Goal: Information Seeking & Learning: Learn about a topic

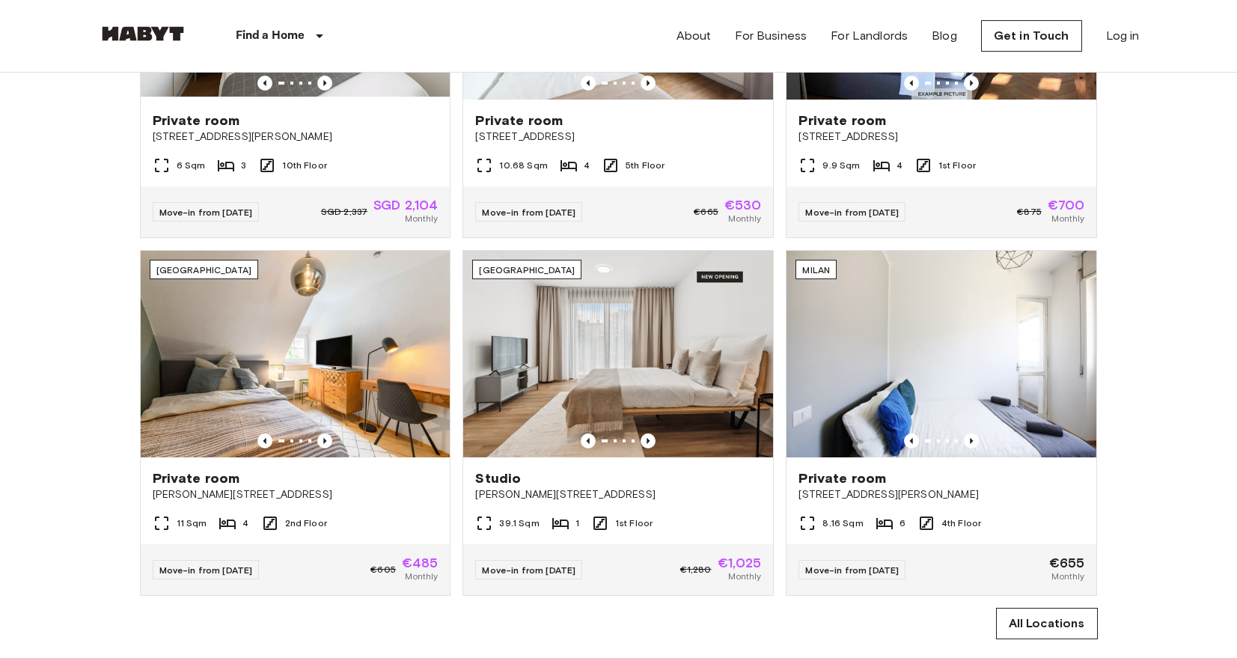
scroll to position [765, 0]
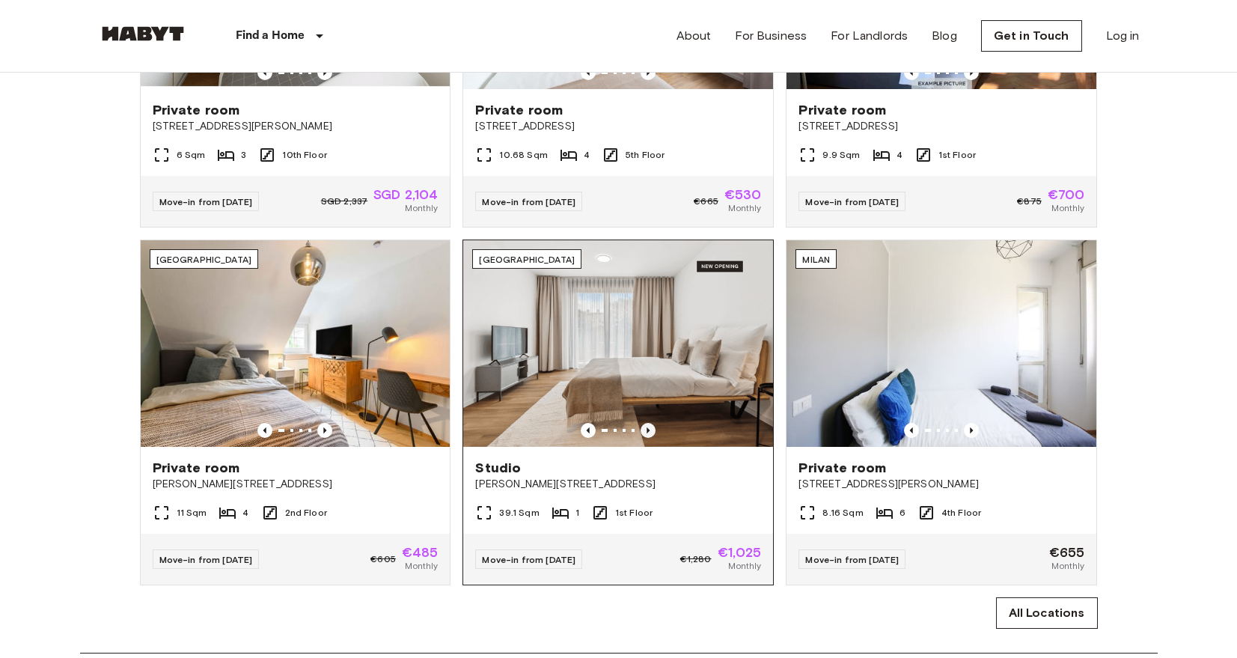
click at [655, 438] on icon "Previous image" at bounding box center [648, 430] width 15 height 15
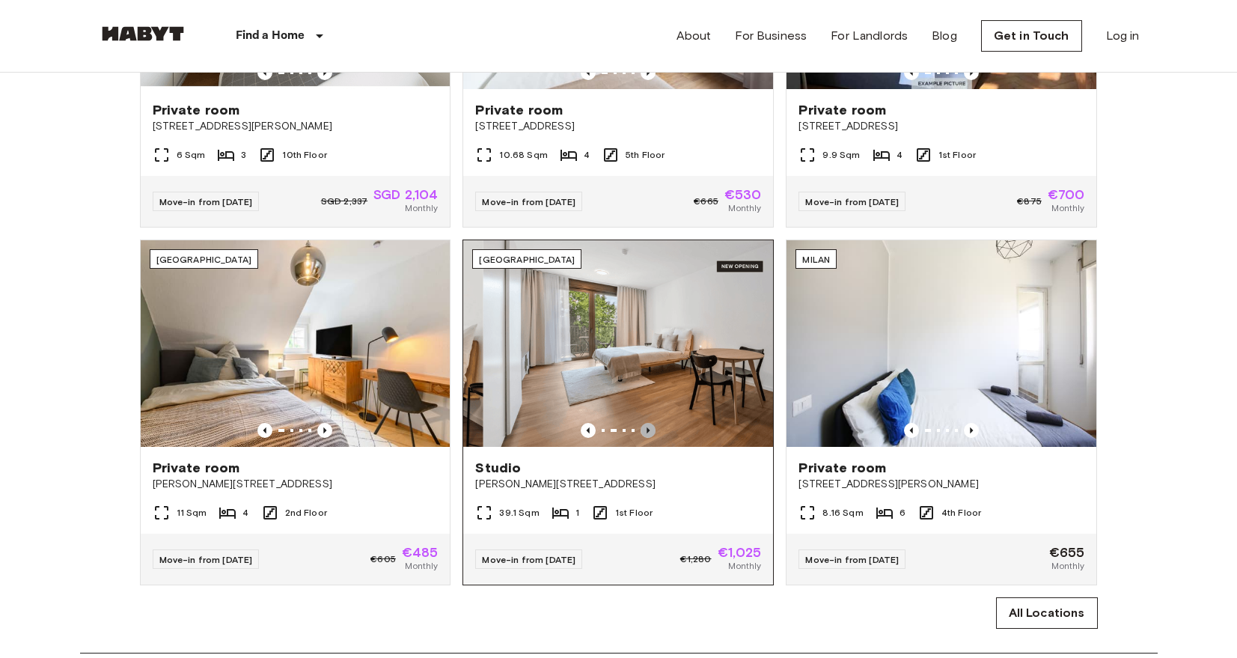
click at [655, 438] on icon "Previous image" at bounding box center [648, 430] width 15 height 15
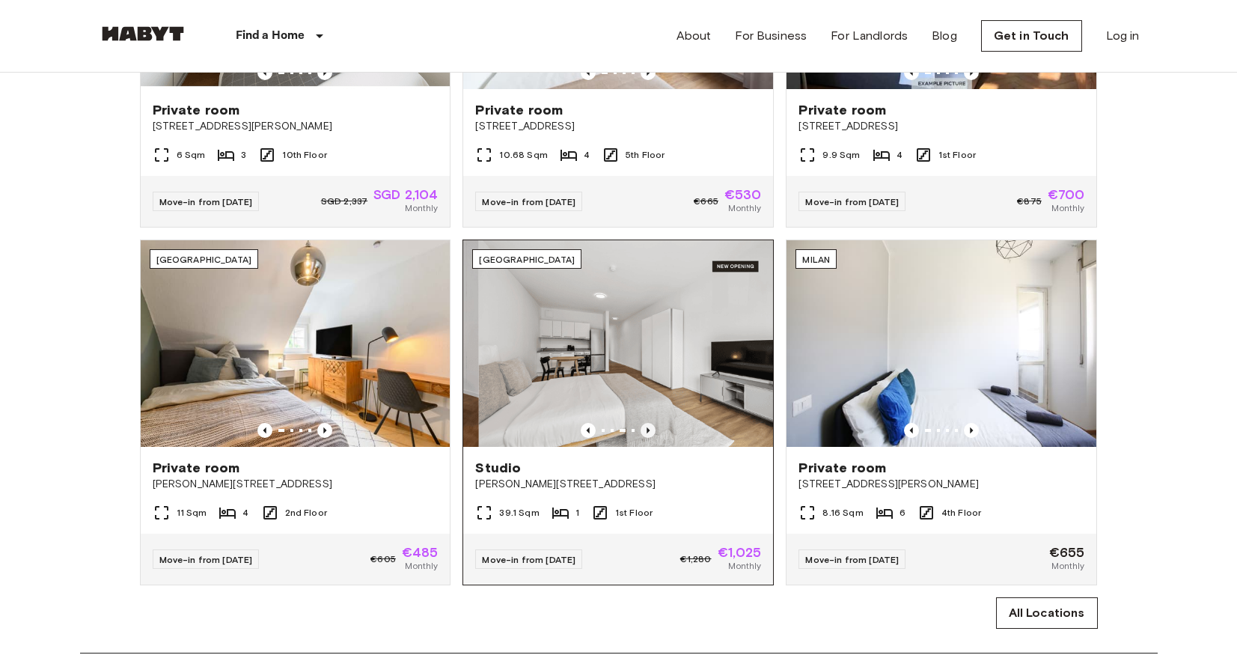
click at [656, 438] on icon "Previous image" at bounding box center [648, 430] width 15 height 15
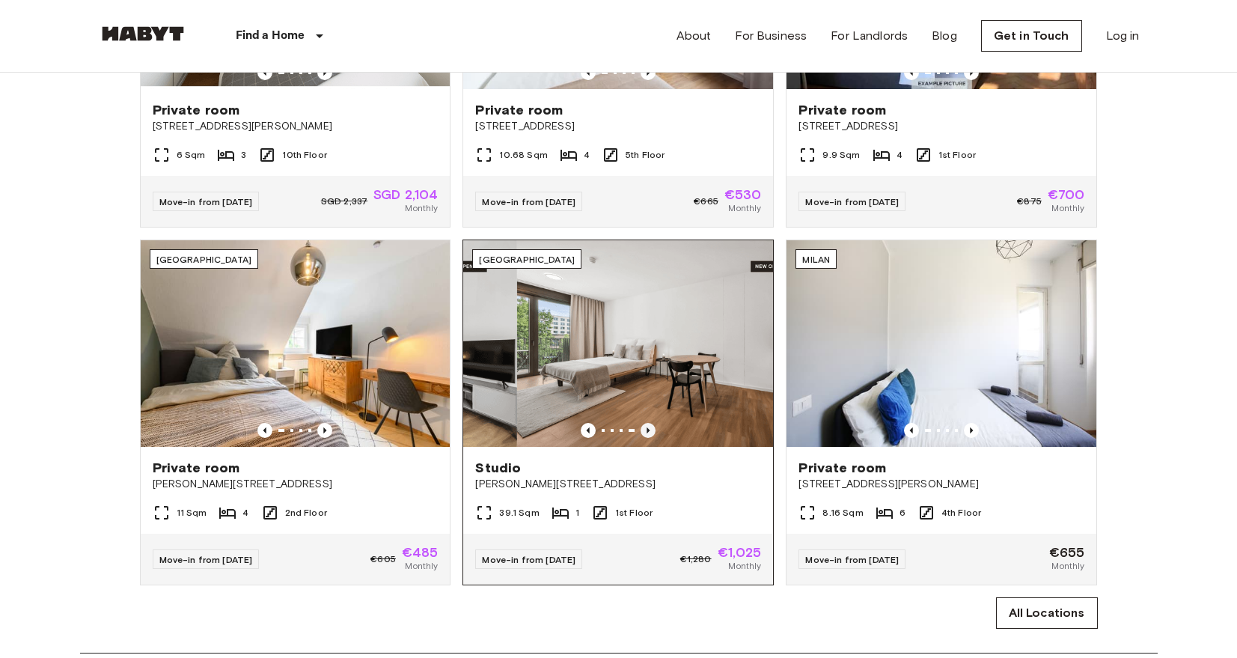
click at [656, 438] on icon "Previous image" at bounding box center [648, 430] width 15 height 15
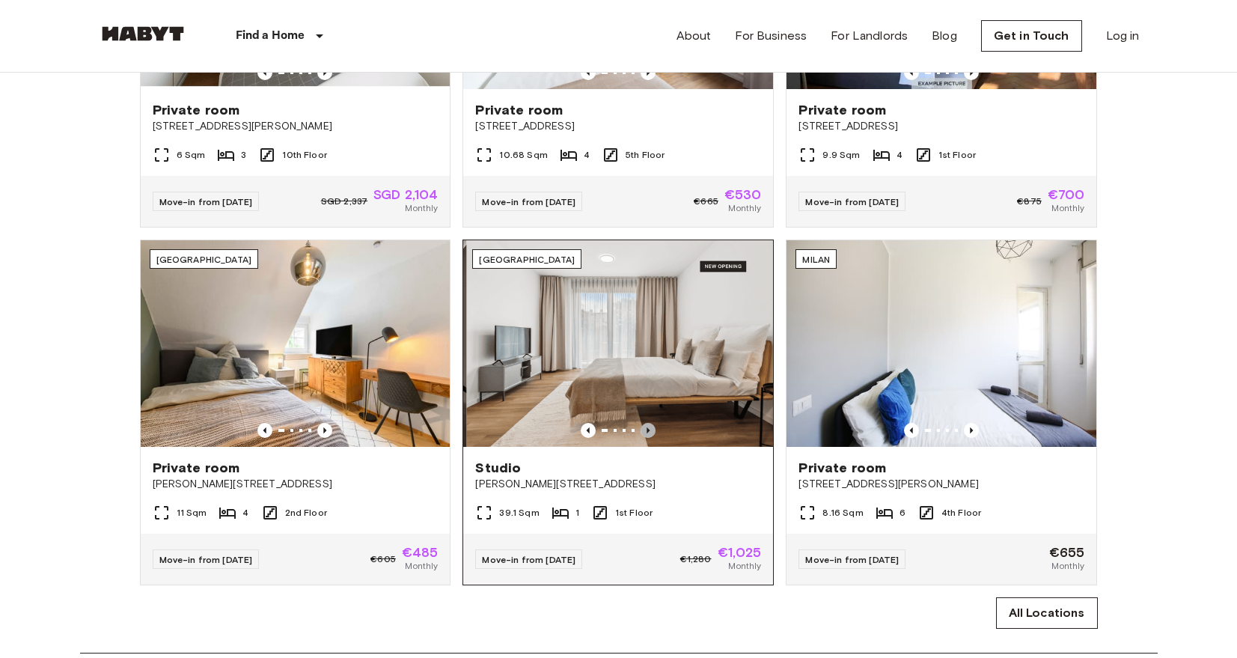
click at [656, 438] on icon "Previous image" at bounding box center [648, 430] width 15 height 15
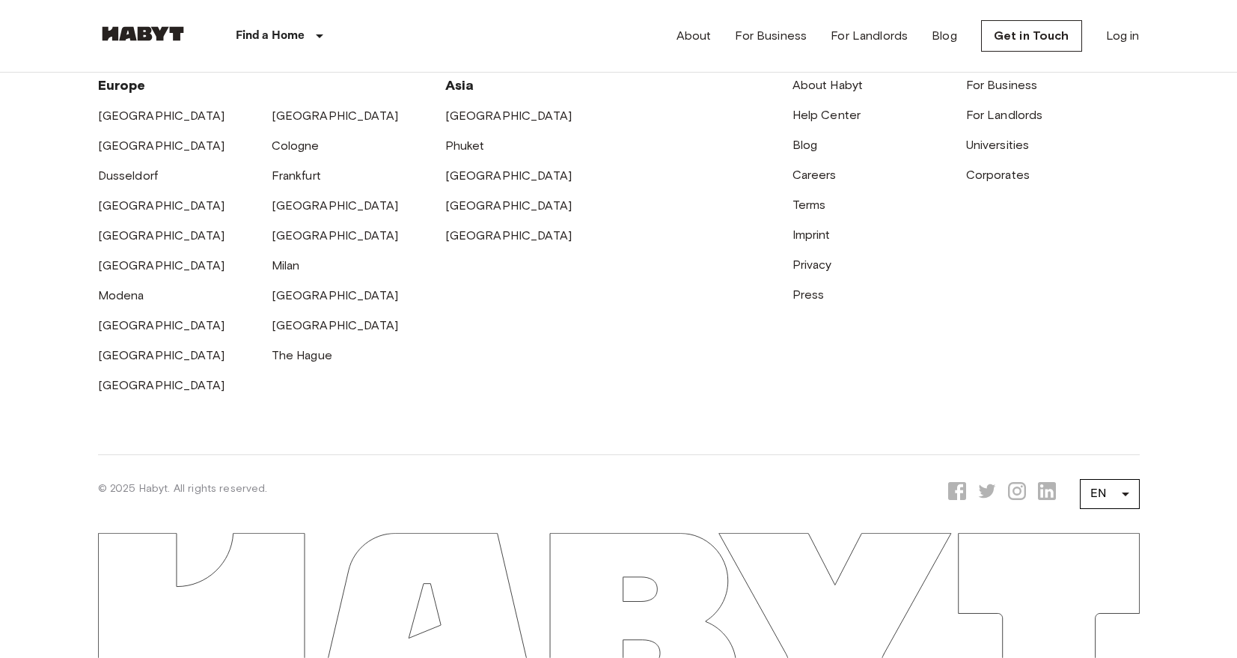
scroll to position [4085, 0]
click at [456, 163] on div "[GEOGRAPHIC_DATA]" at bounding box center [560, 170] width 231 height 30
click at [455, 175] on link "[GEOGRAPHIC_DATA]" at bounding box center [508, 175] width 127 height 14
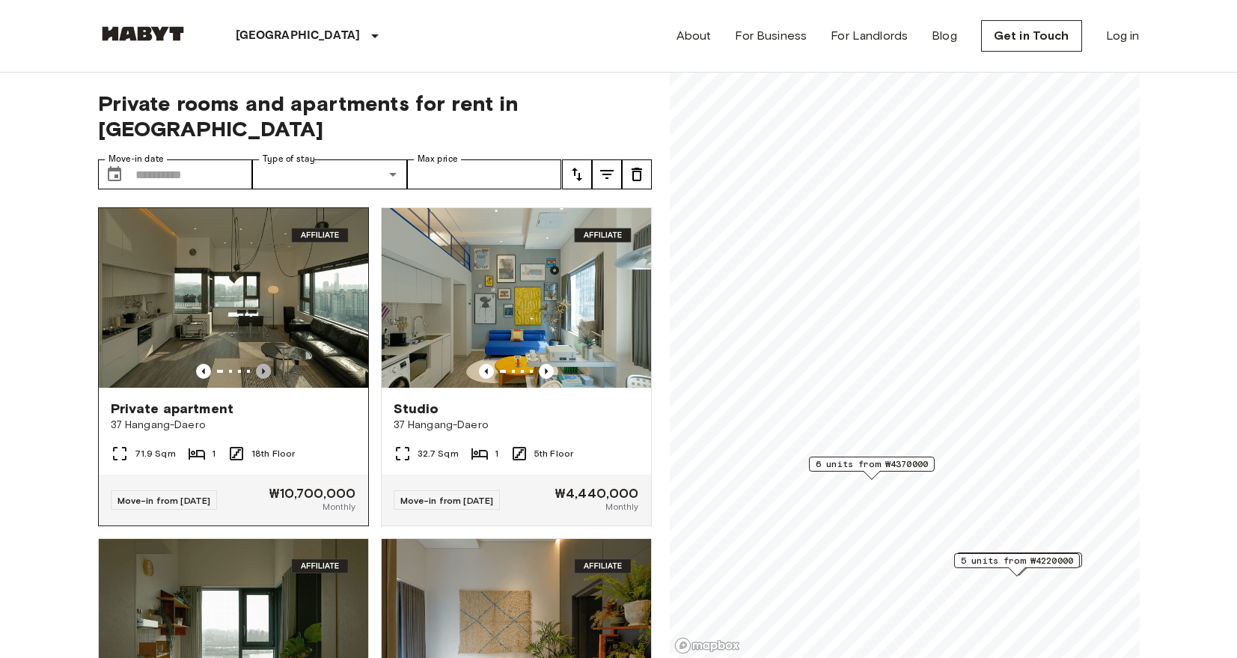
click at [265, 364] on icon "Previous image" at bounding box center [263, 371] width 15 height 15
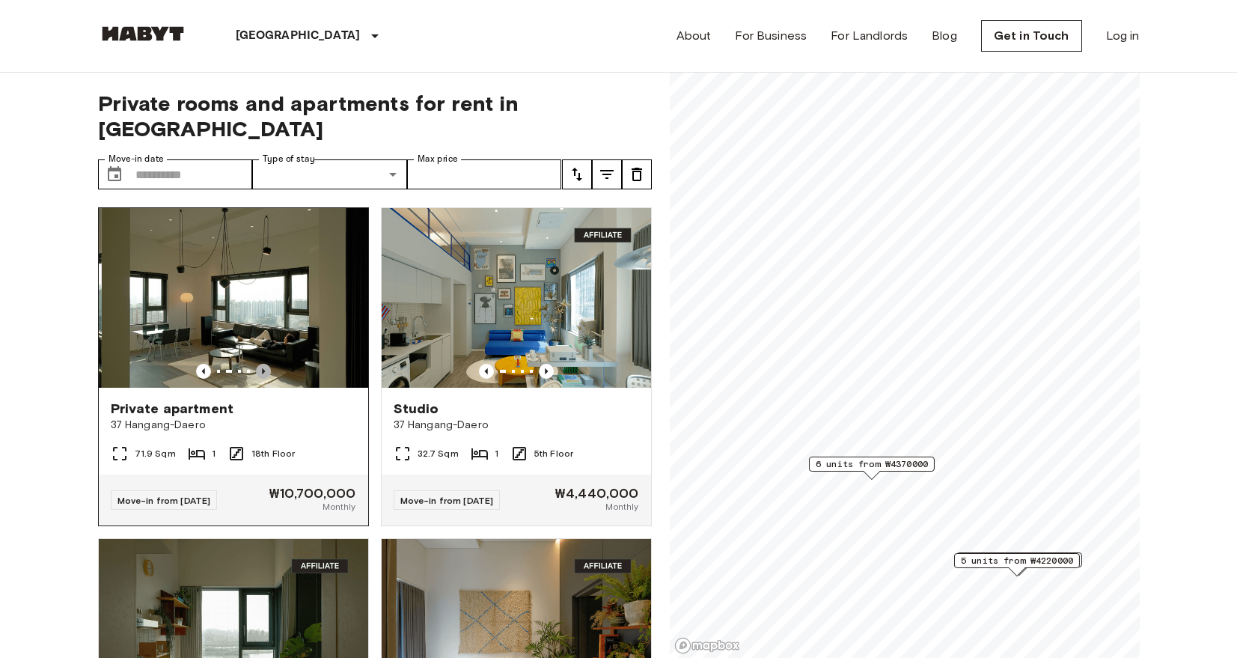
click at [265, 364] on icon "Previous image" at bounding box center [263, 371] width 15 height 15
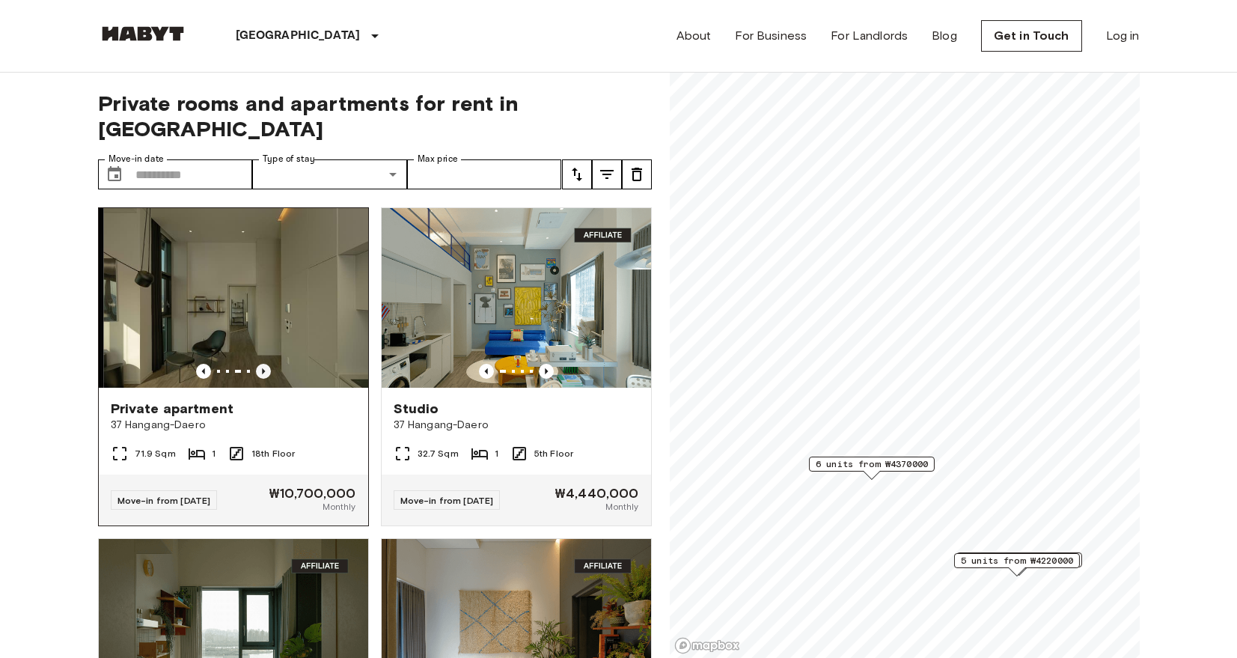
click at [265, 364] on icon "Previous image" at bounding box center [263, 371] width 15 height 15
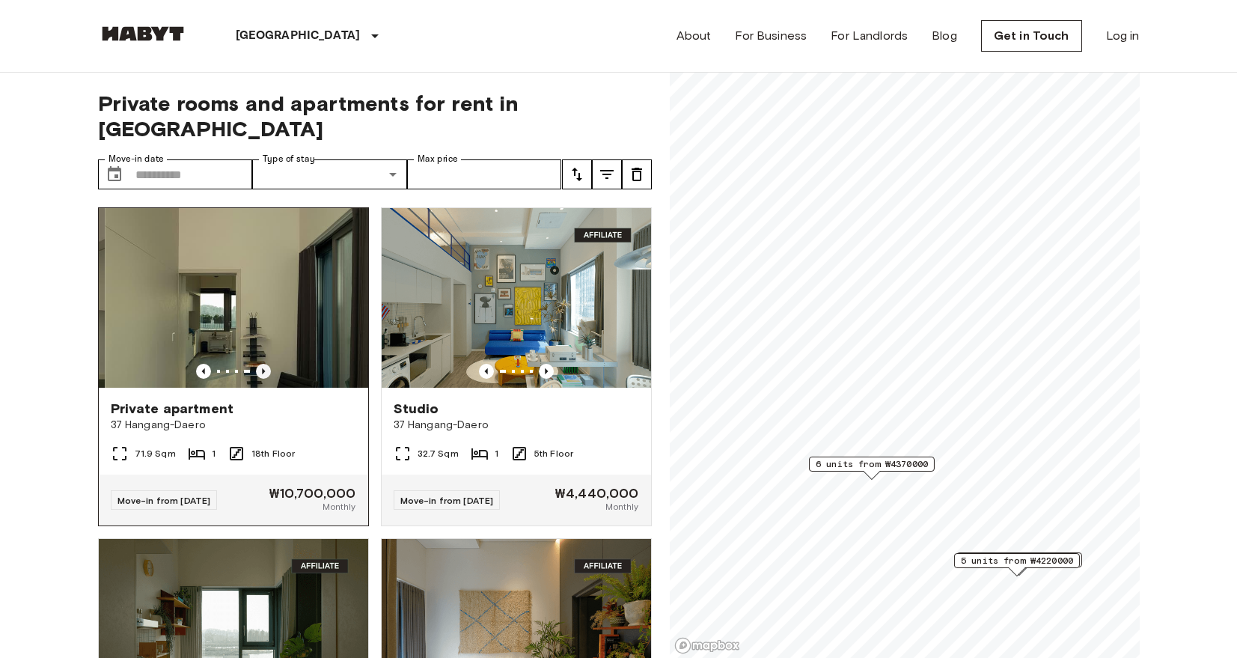
click at [265, 364] on icon "Previous image" at bounding box center [263, 371] width 15 height 15
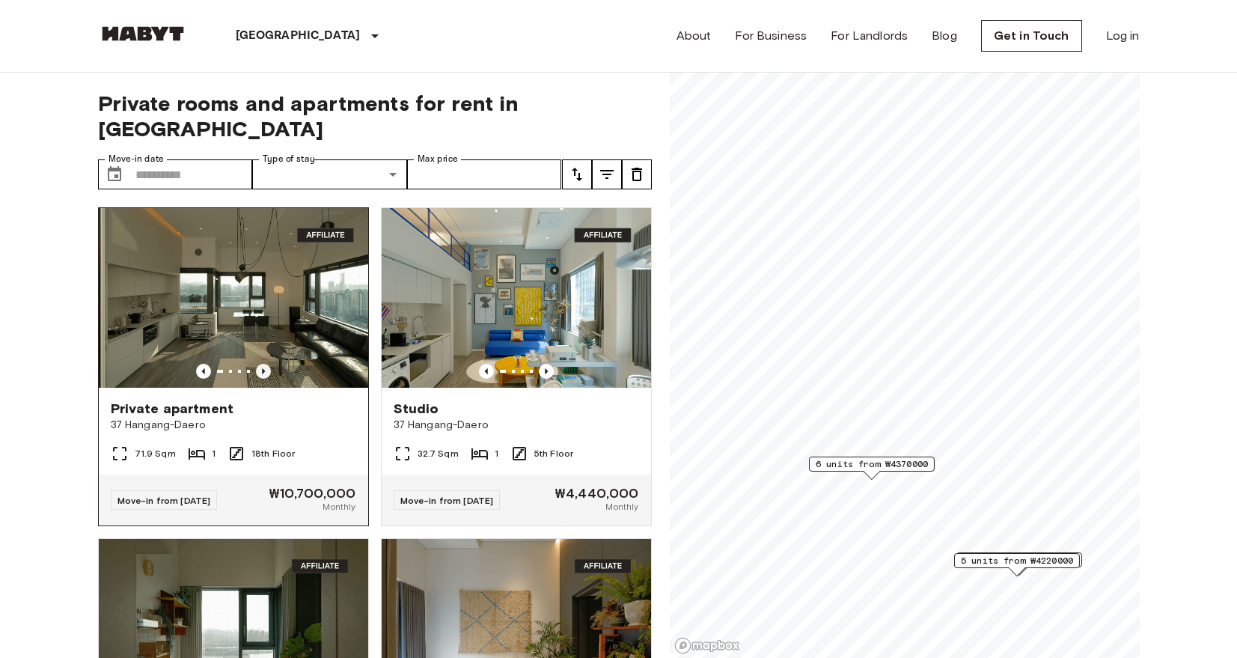
click at [265, 364] on icon "Previous image" at bounding box center [263, 371] width 15 height 15
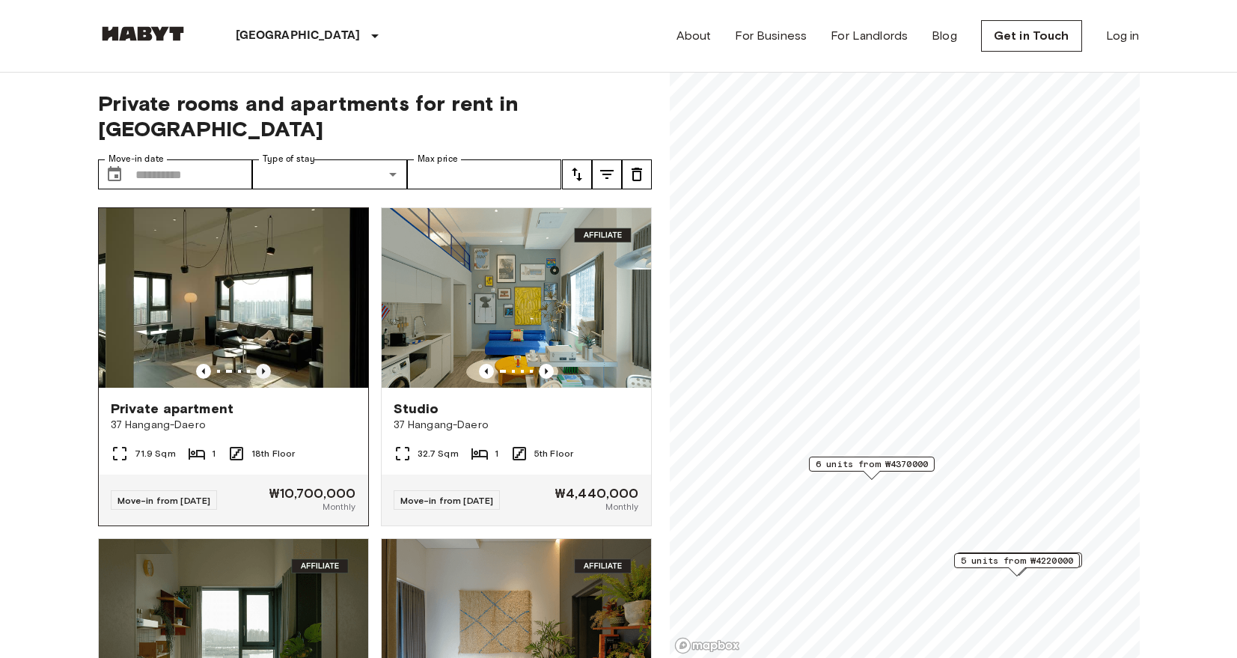
click at [265, 364] on icon "Previous image" at bounding box center [263, 371] width 15 height 15
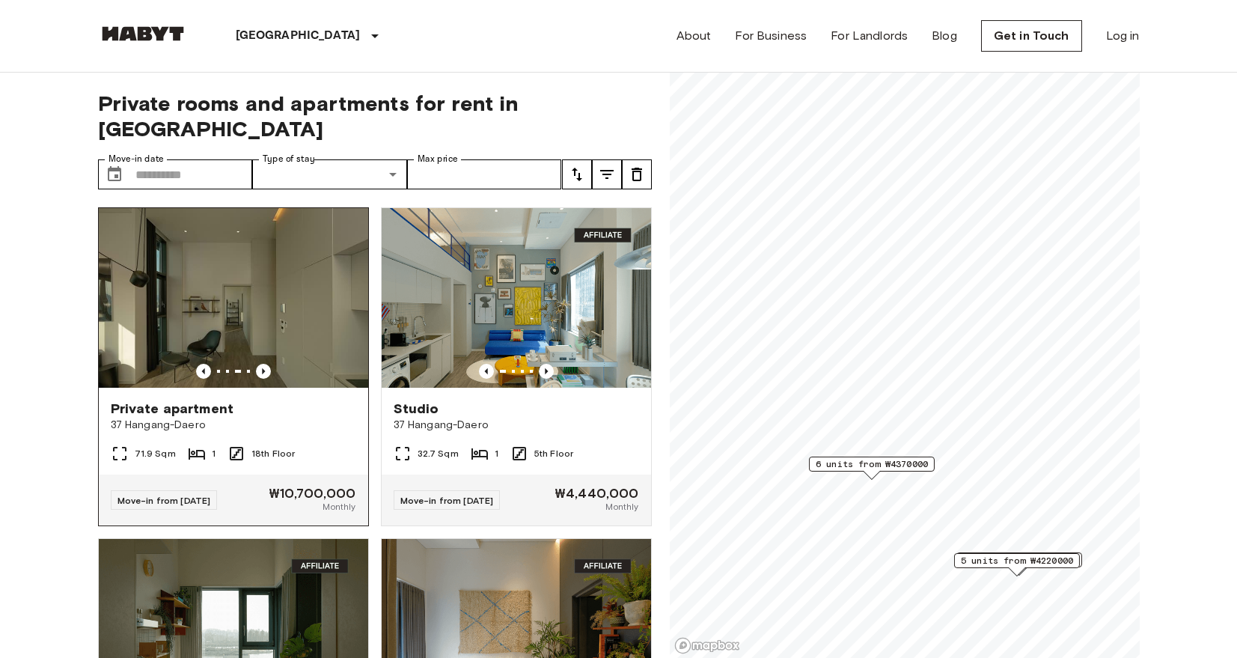
click at [305, 293] on img at bounding box center [233, 298] width 269 height 180
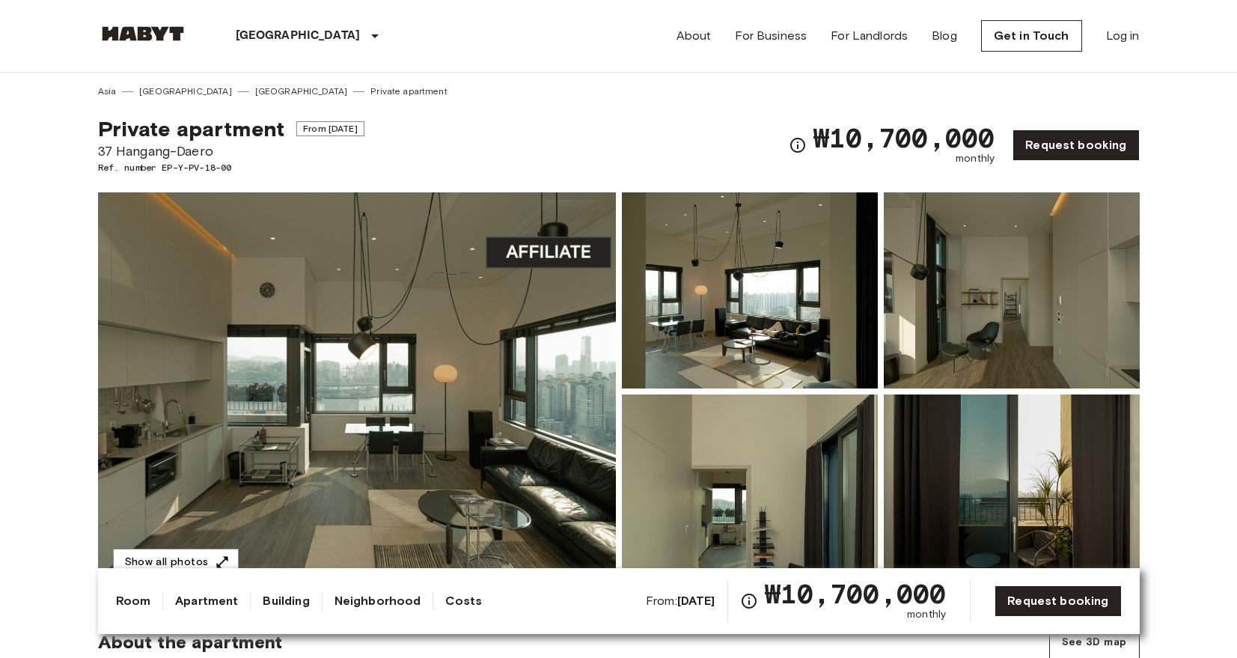
click at [264, 384] on img at bounding box center [357, 391] width 518 height 398
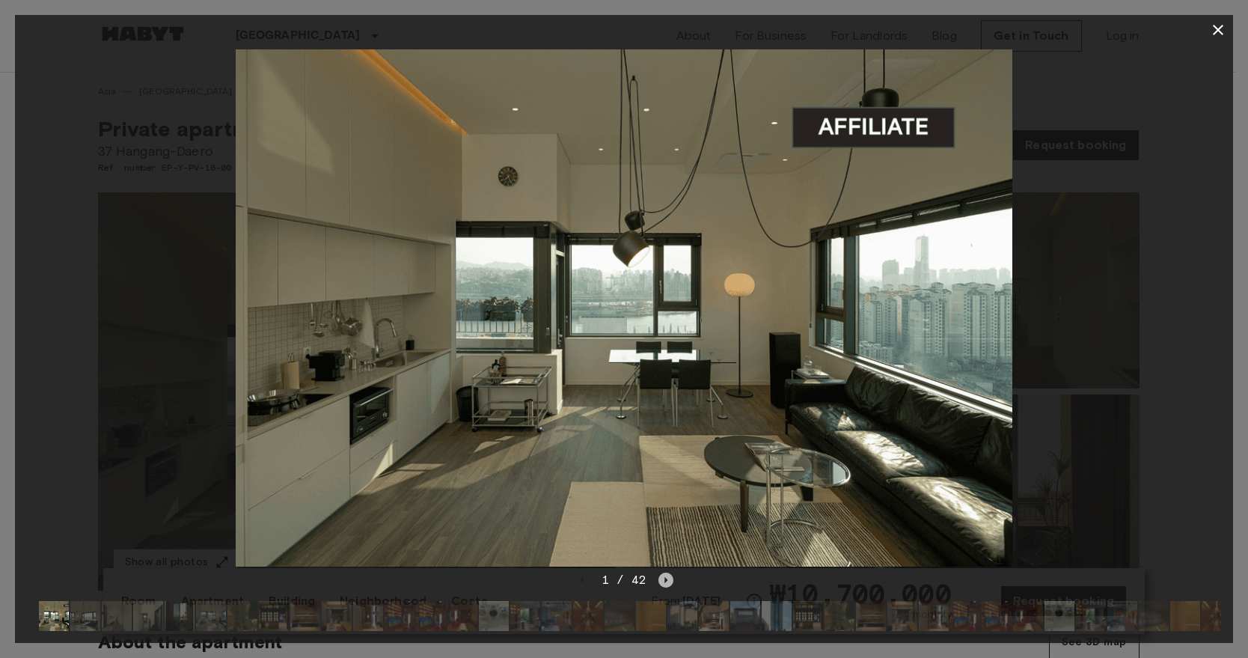
click at [665, 577] on icon "Next image" at bounding box center [666, 580] width 3 height 6
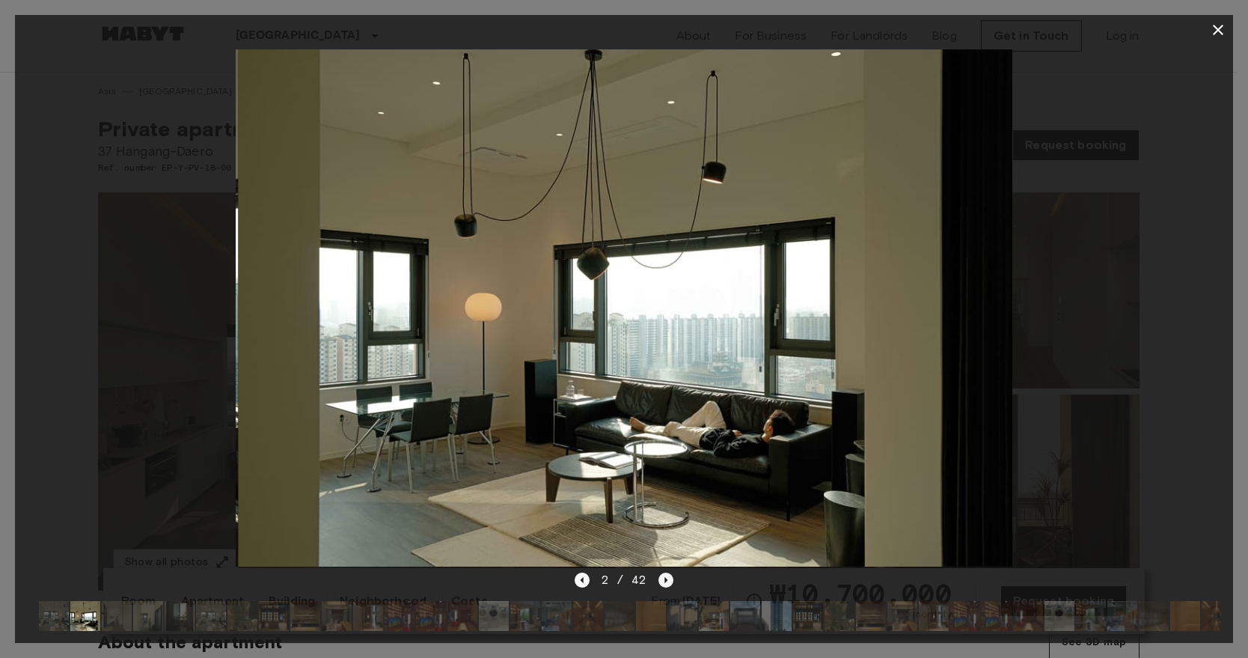
click at [665, 577] on icon "Next image" at bounding box center [666, 580] width 3 height 6
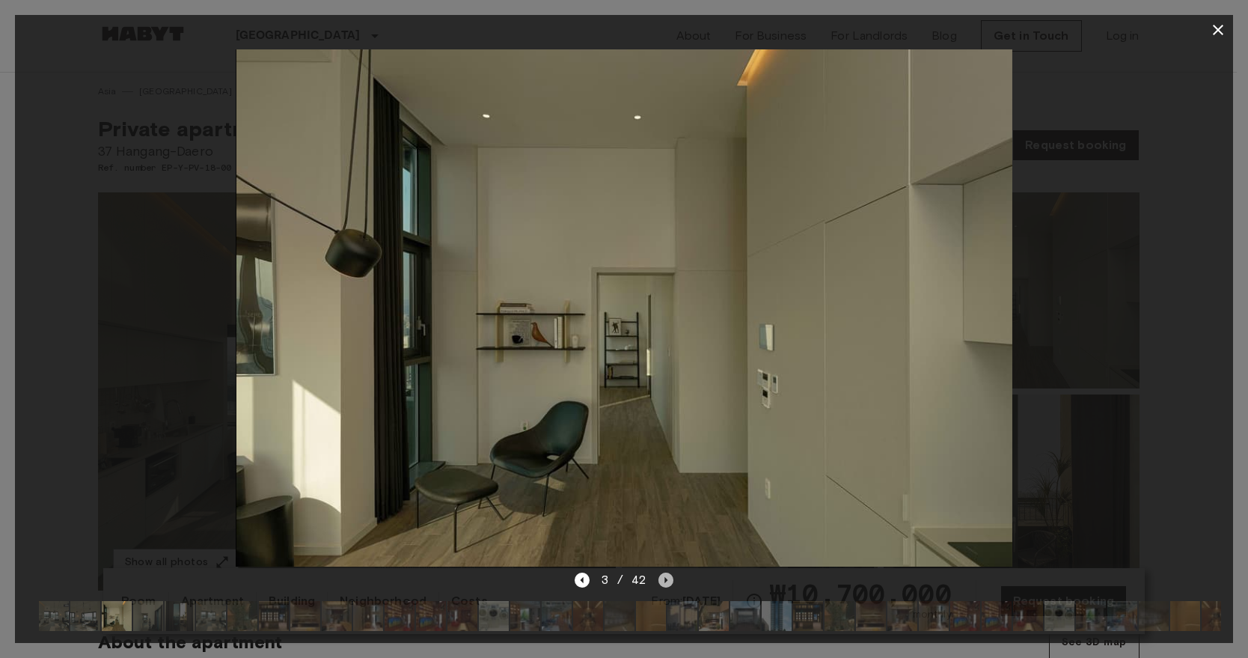
click at [665, 577] on icon "Next image" at bounding box center [666, 580] width 3 height 6
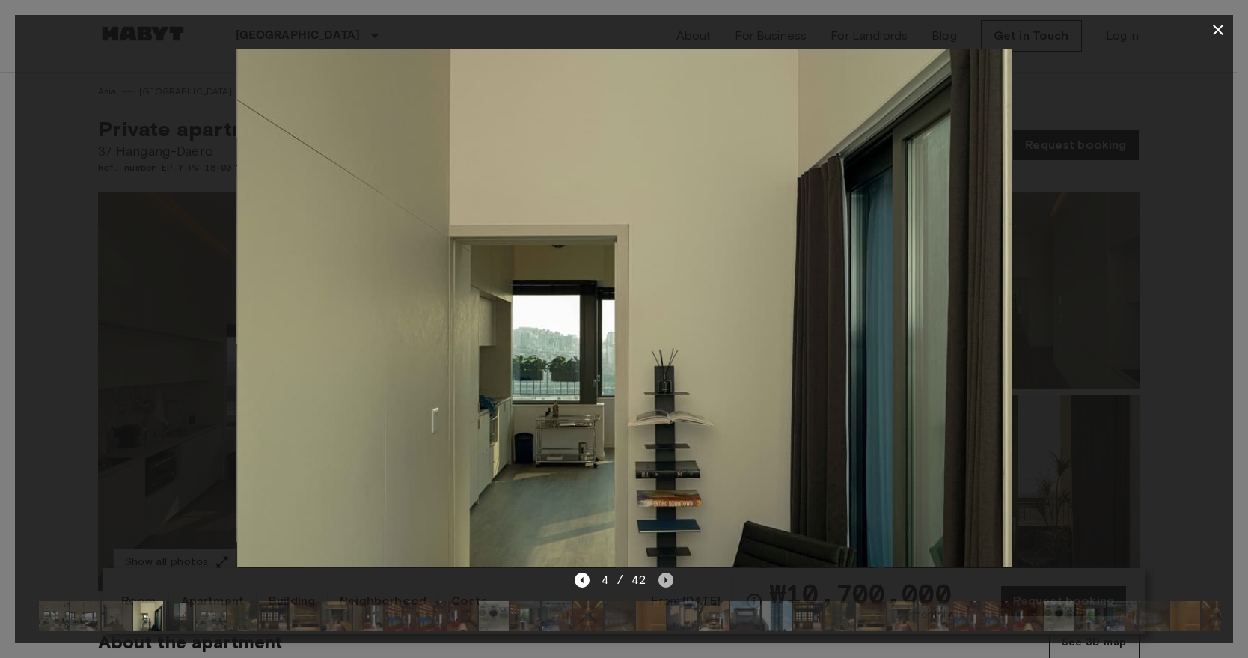
click at [665, 577] on icon "Next image" at bounding box center [666, 580] width 3 height 6
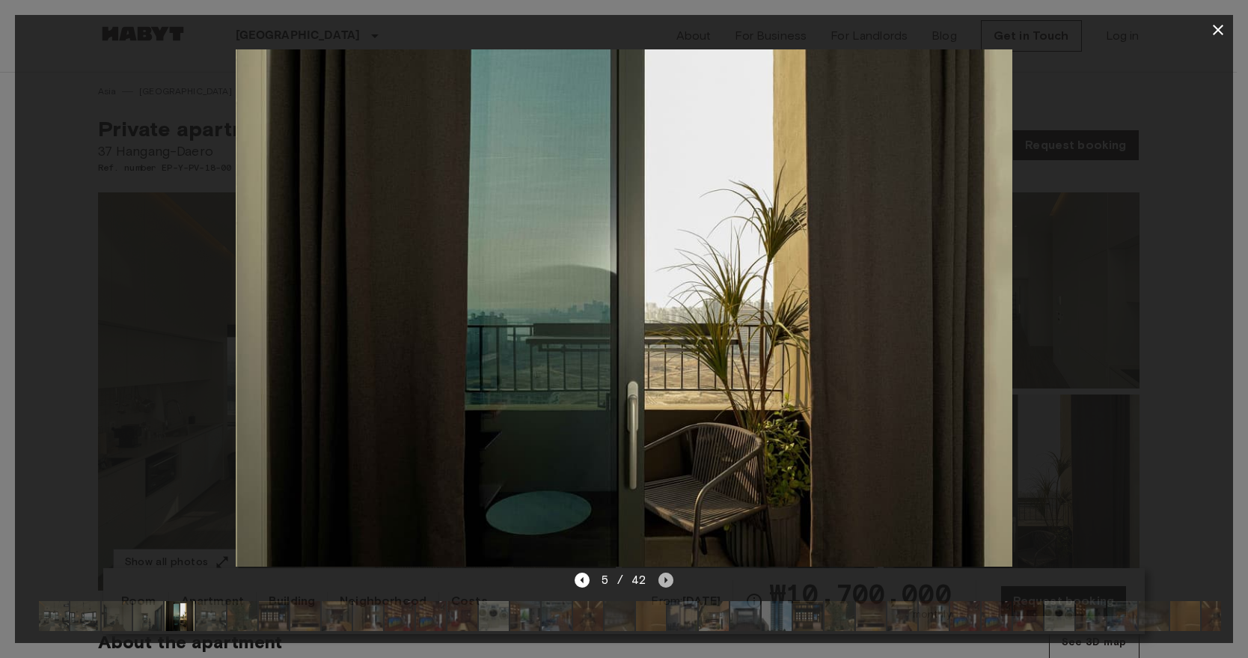
click at [665, 577] on icon "Next image" at bounding box center [666, 580] width 3 height 6
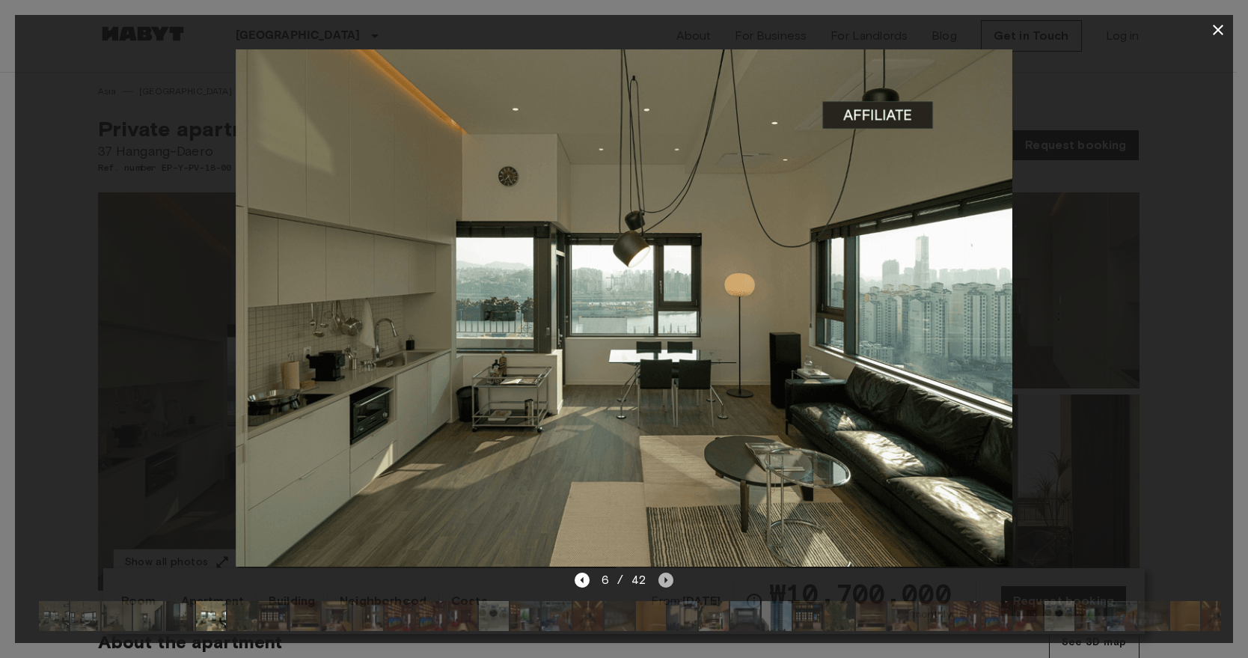
click at [665, 577] on icon "Next image" at bounding box center [666, 580] width 3 height 6
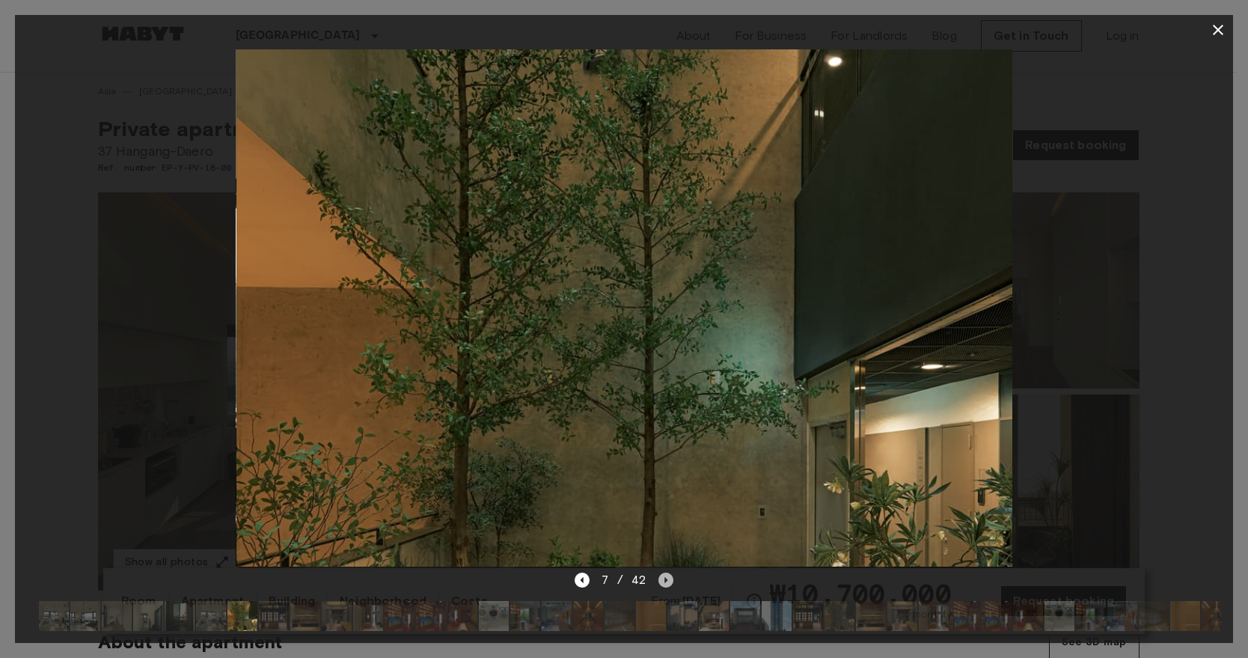
click at [665, 577] on icon "Next image" at bounding box center [666, 580] width 3 height 6
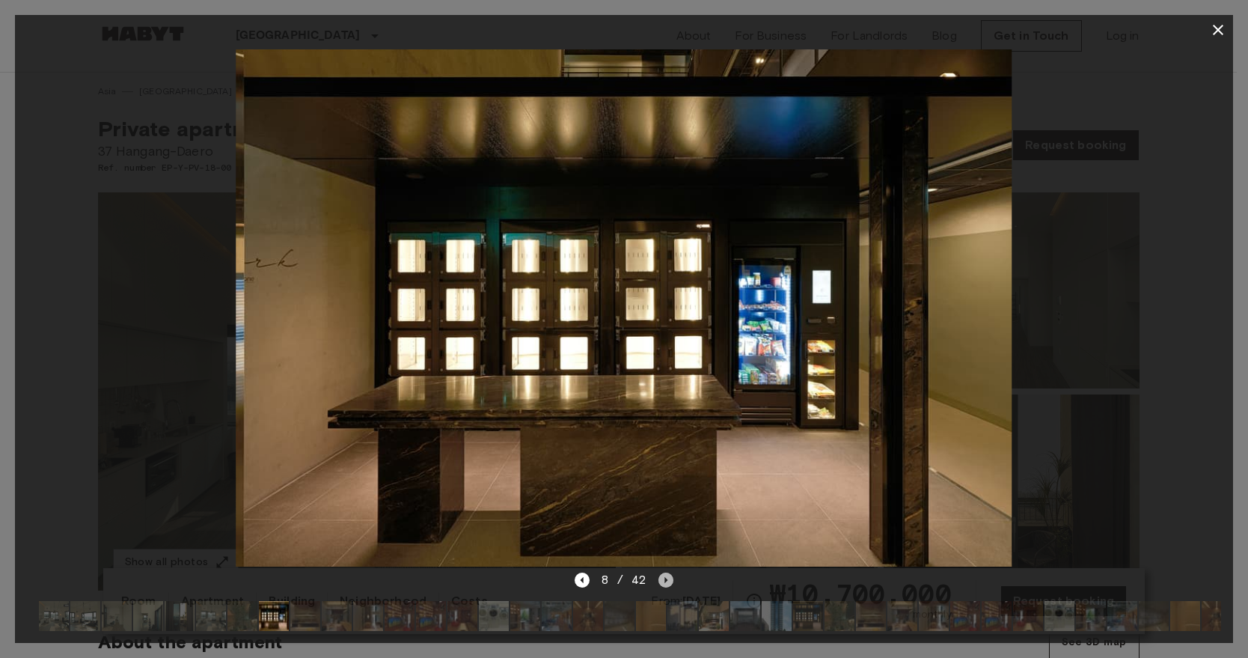
click at [665, 577] on icon "Next image" at bounding box center [666, 580] width 3 height 6
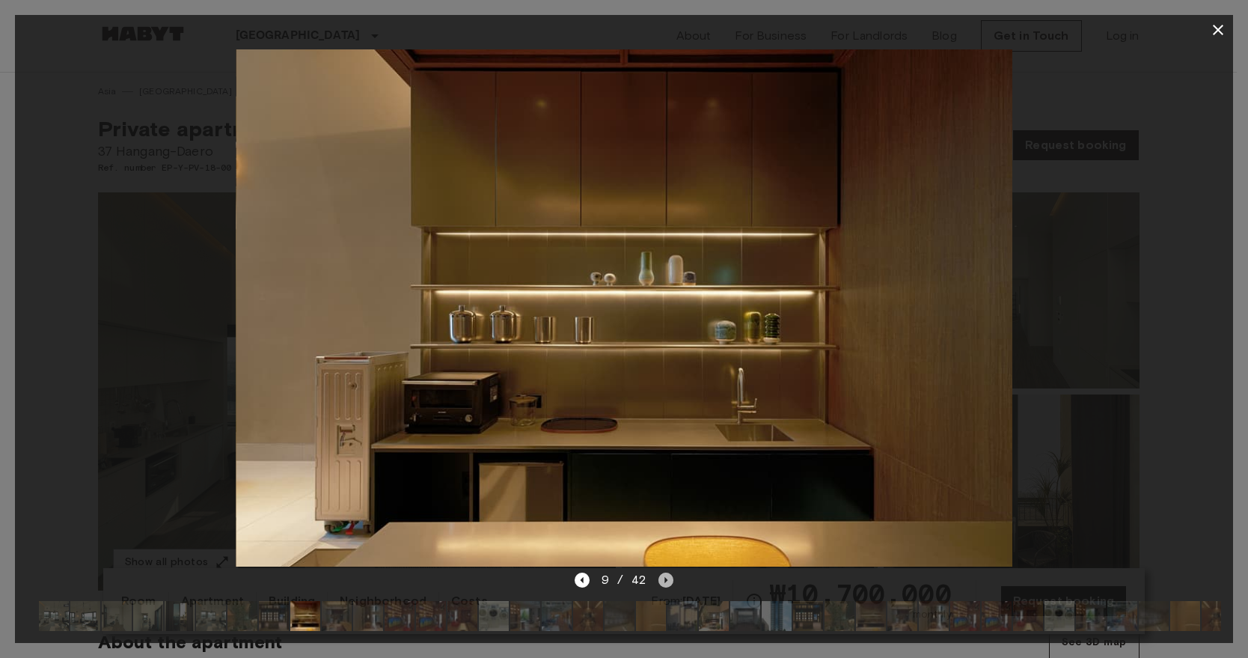
click at [665, 577] on icon "Next image" at bounding box center [666, 580] width 3 height 6
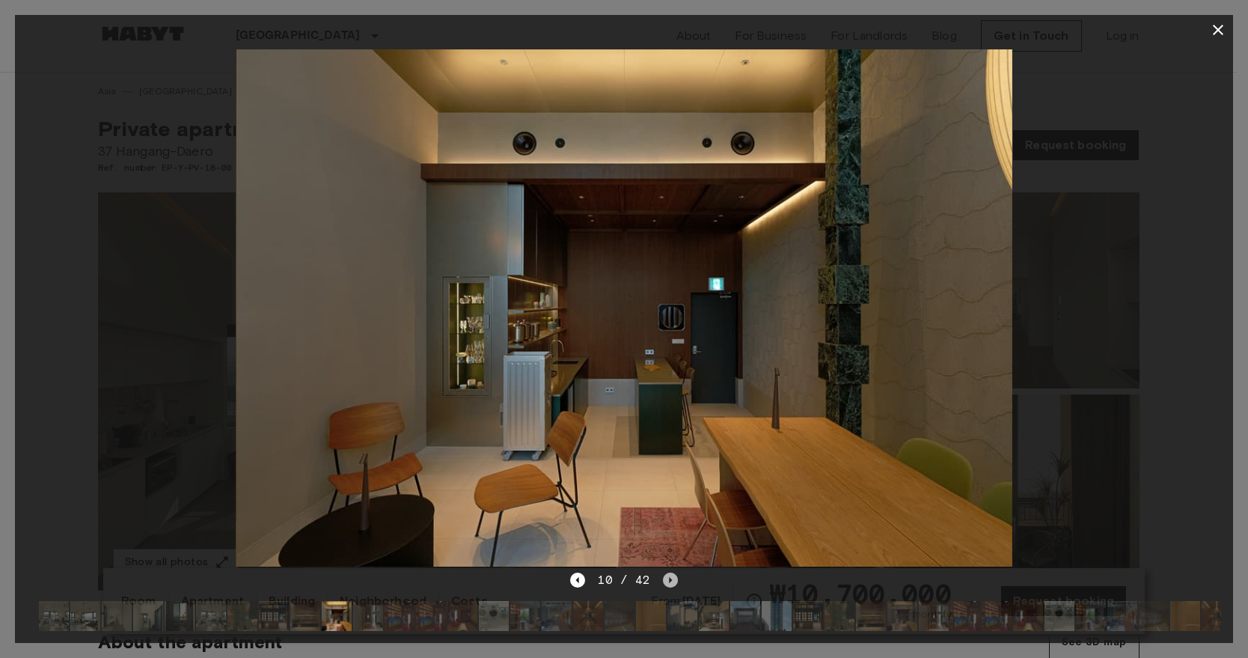
click at [665, 572] on icon "Next image" at bounding box center [670, 579] width 15 height 15
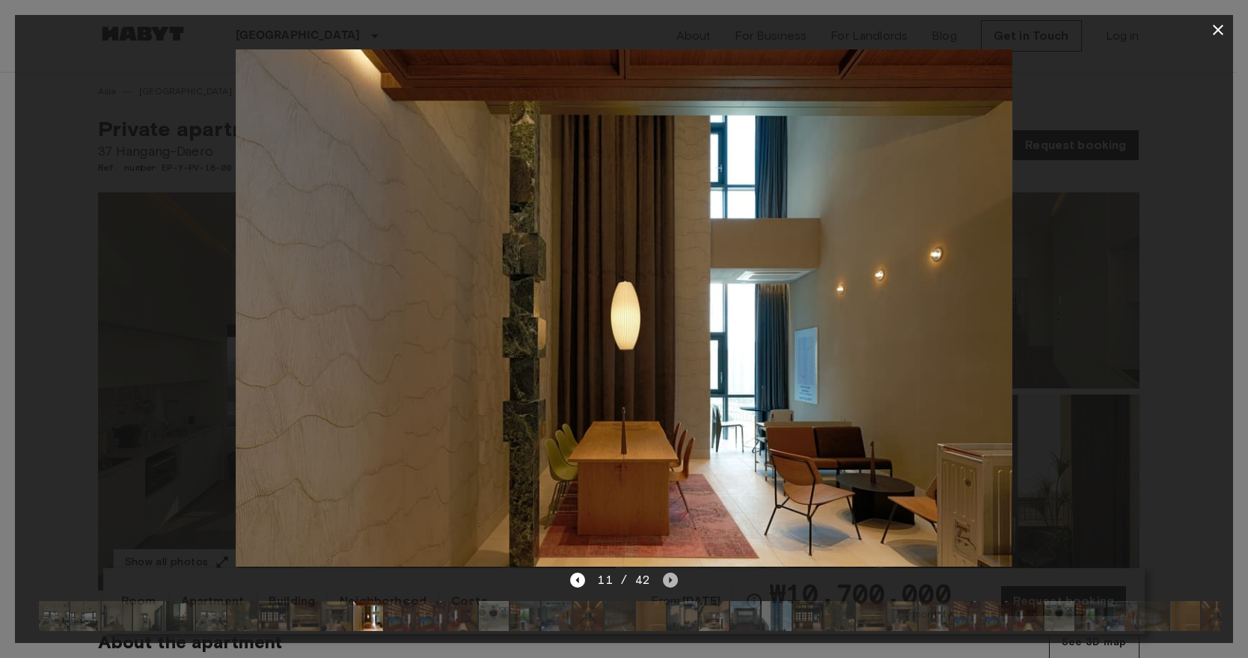
click at [665, 572] on icon "Next image" at bounding box center [670, 579] width 15 height 15
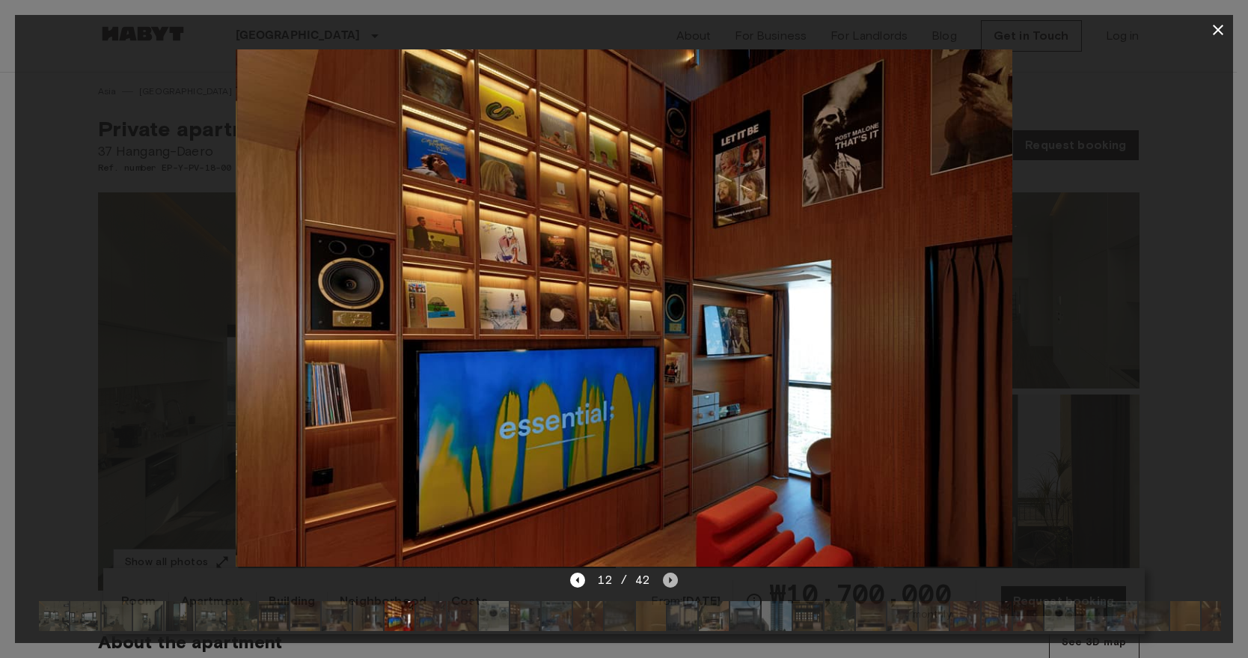
click at [665, 572] on icon "Next image" at bounding box center [670, 579] width 15 height 15
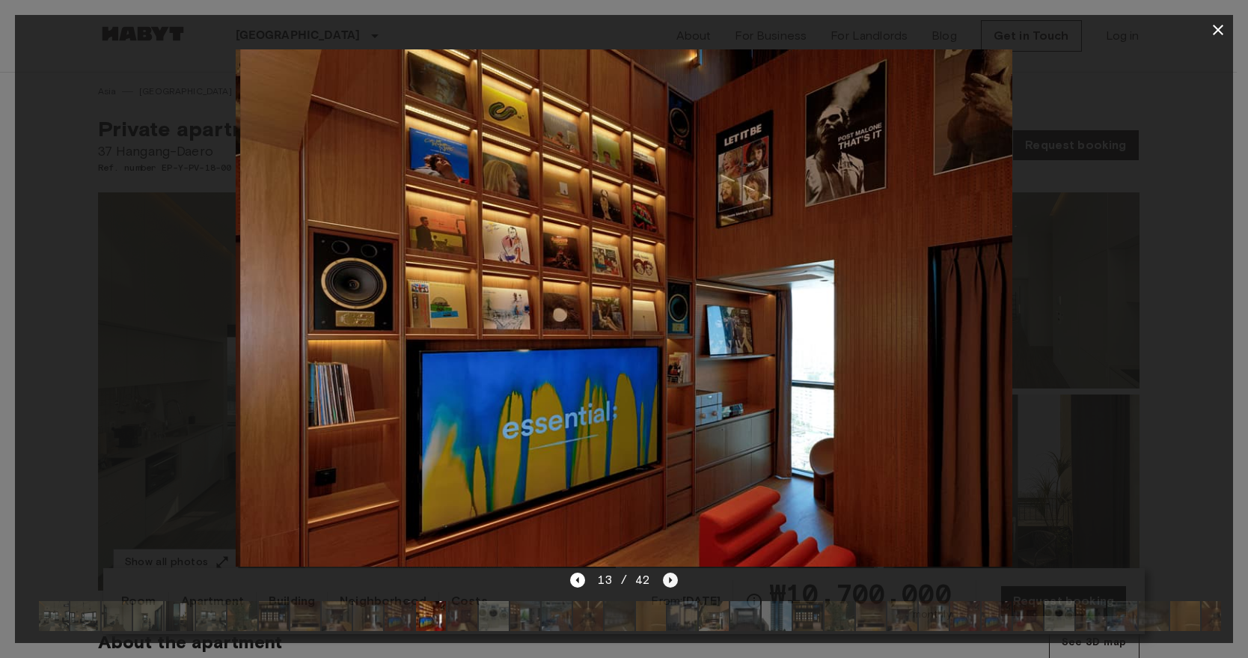
click at [665, 572] on icon "Next image" at bounding box center [670, 579] width 15 height 15
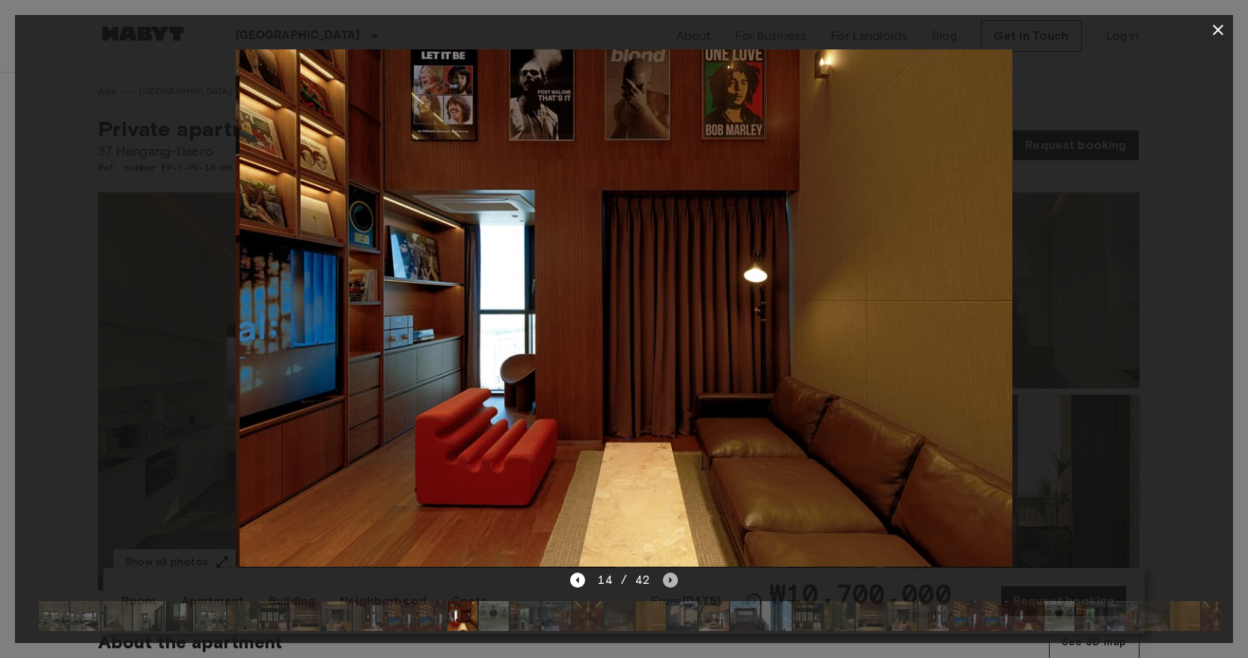
click at [665, 572] on icon "Next image" at bounding box center [670, 579] width 15 height 15
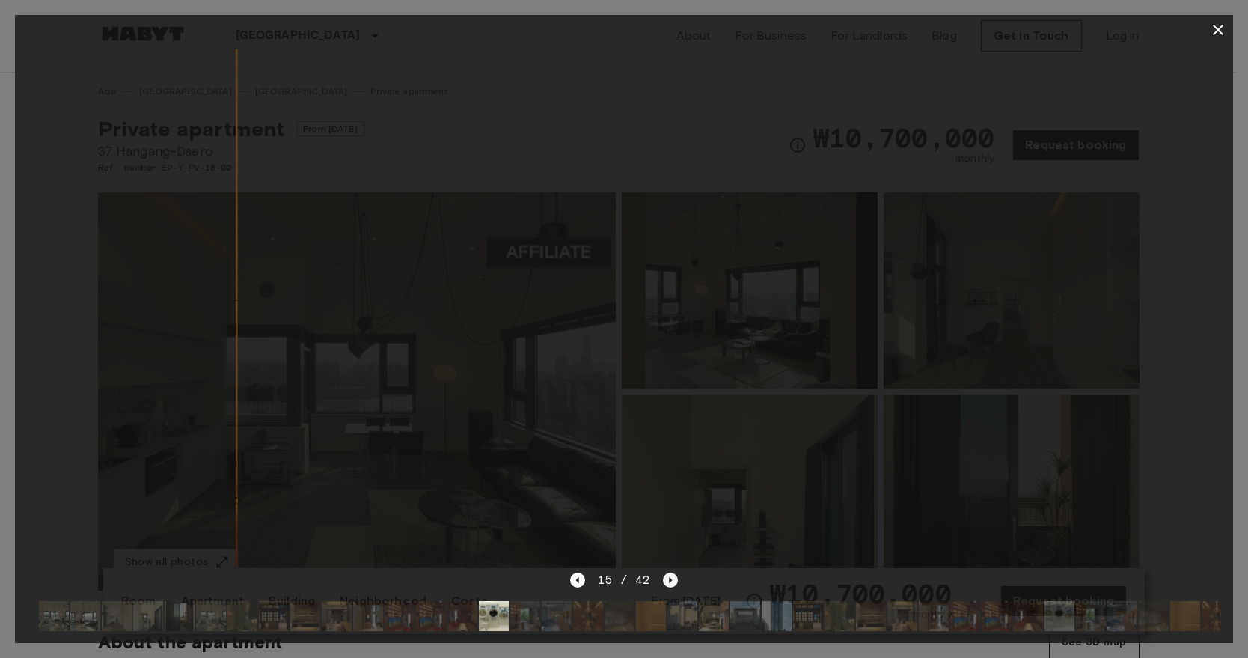
click at [665, 572] on icon "Next image" at bounding box center [670, 579] width 15 height 15
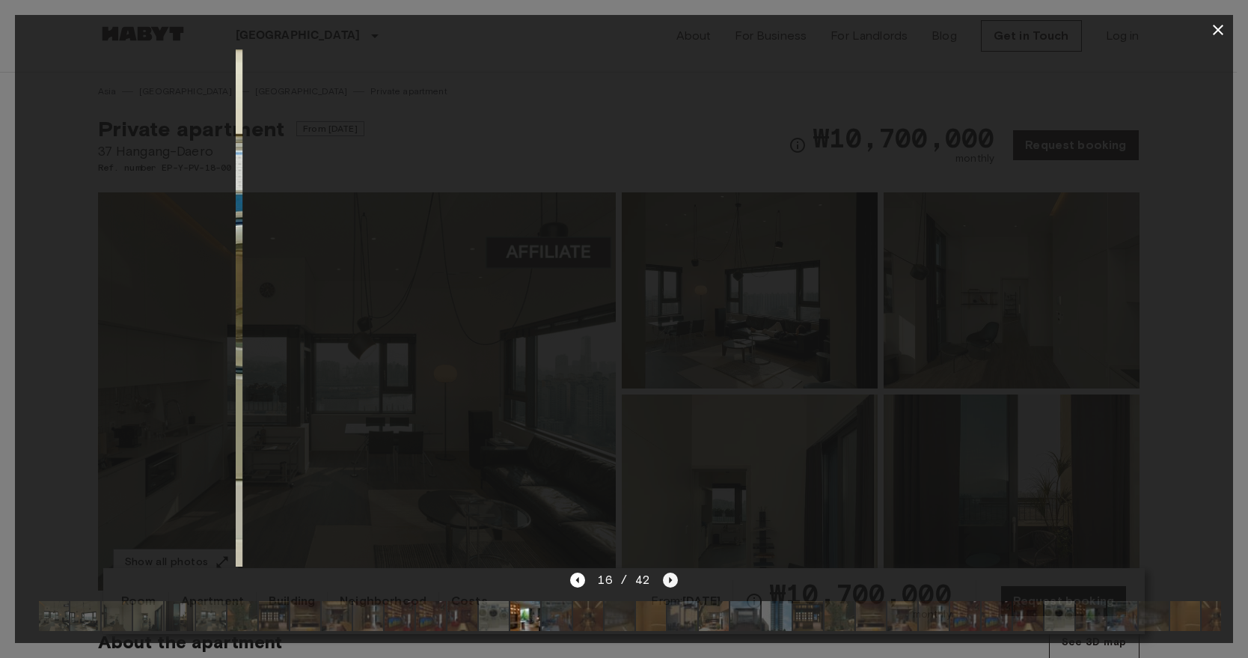
click at [665, 572] on icon "Next image" at bounding box center [670, 579] width 15 height 15
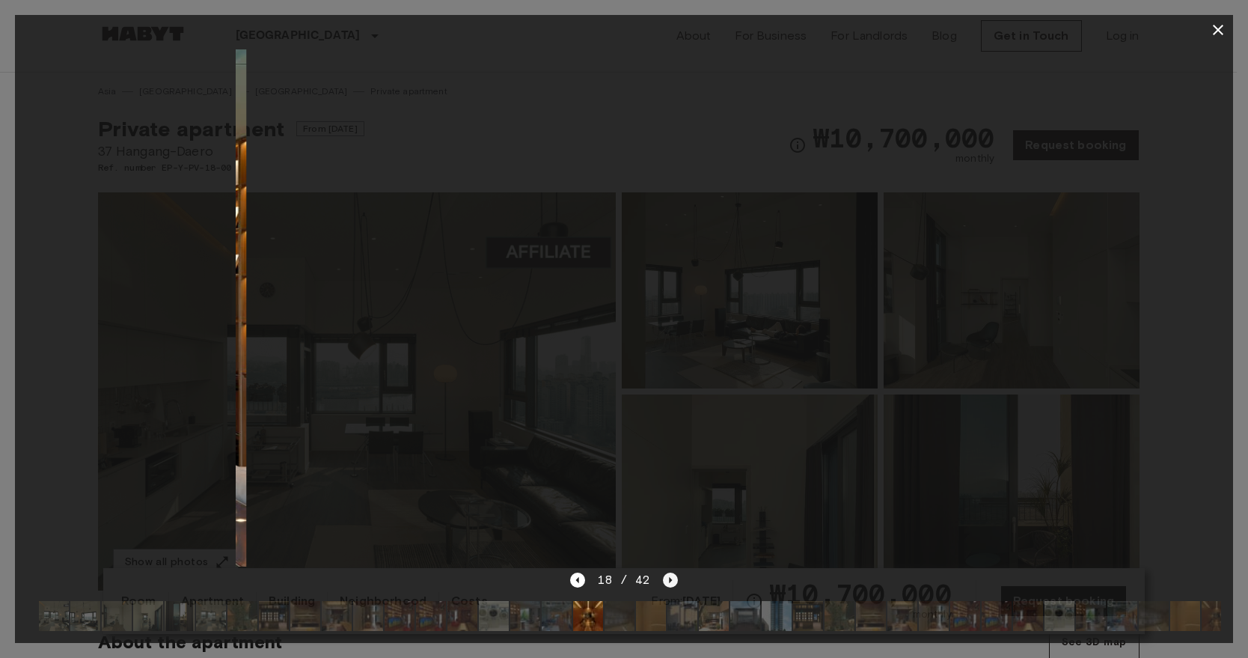
click at [665, 572] on icon "Next image" at bounding box center [670, 579] width 15 height 15
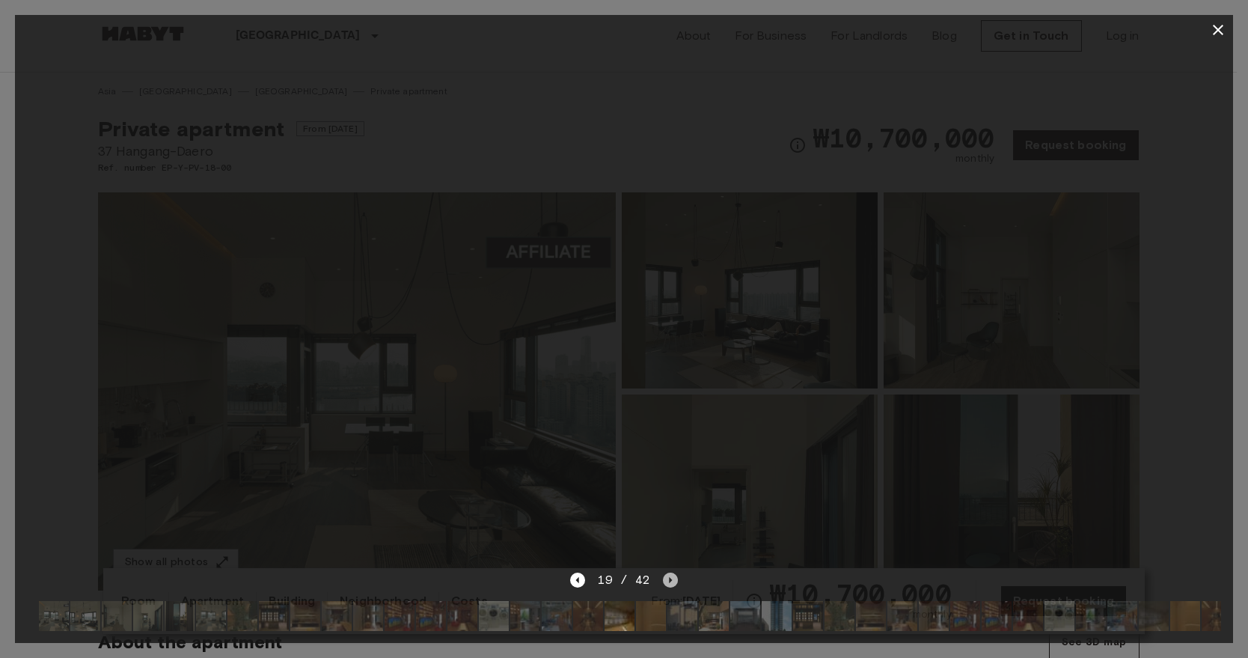
click at [665, 572] on icon "Next image" at bounding box center [670, 579] width 15 height 15
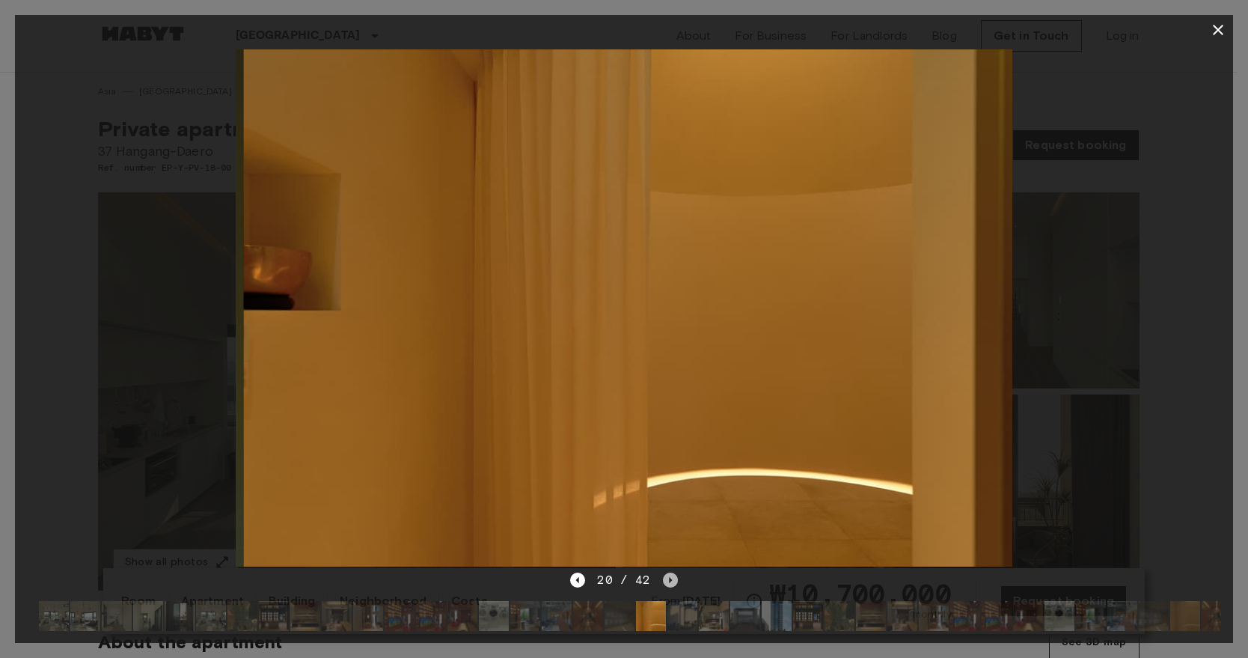
click at [665, 572] on icon "Next image" at bounding box center [670, 579] width 15 height 15
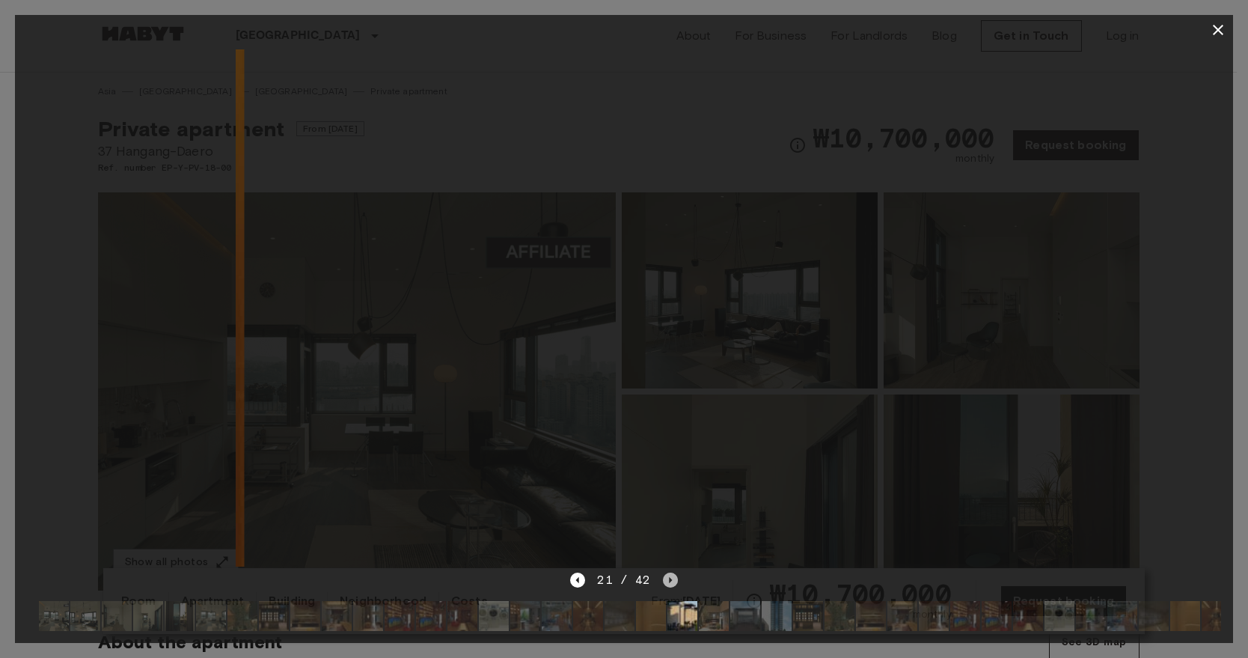
click at [665, 572] on icon "Next image" at bounding box center [670, 579] width 15 height 15
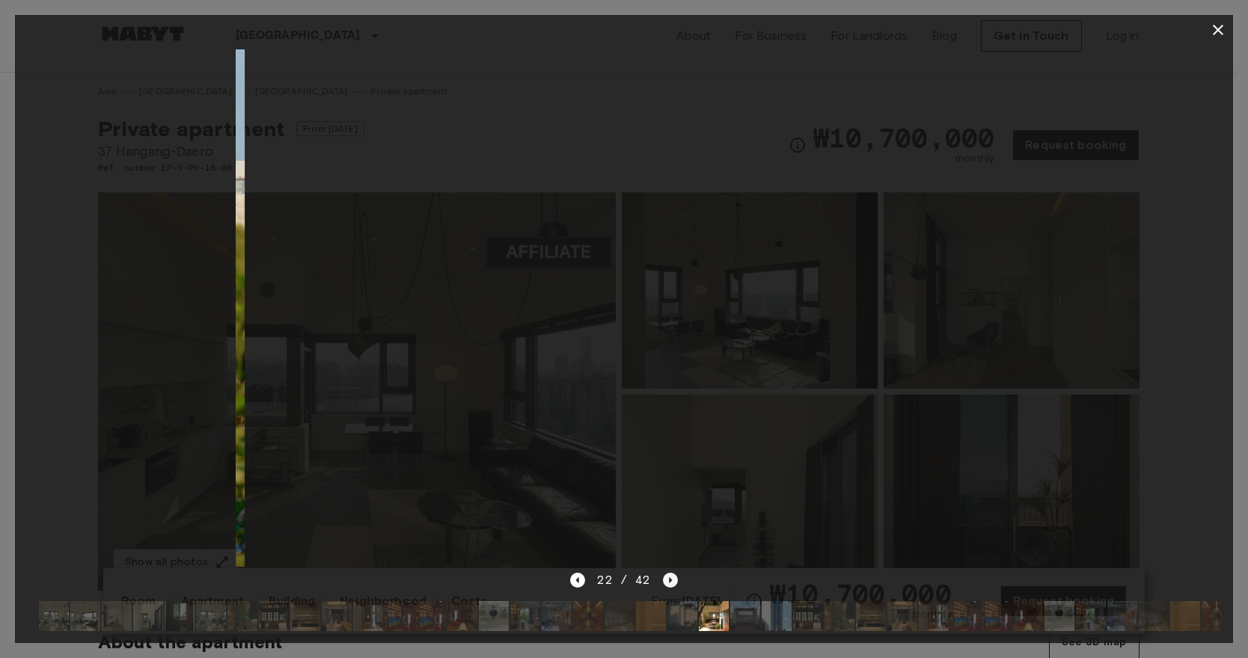
click at [665, 572] on icon "Next image" at bounding box center [670, 579] width 15 height 15
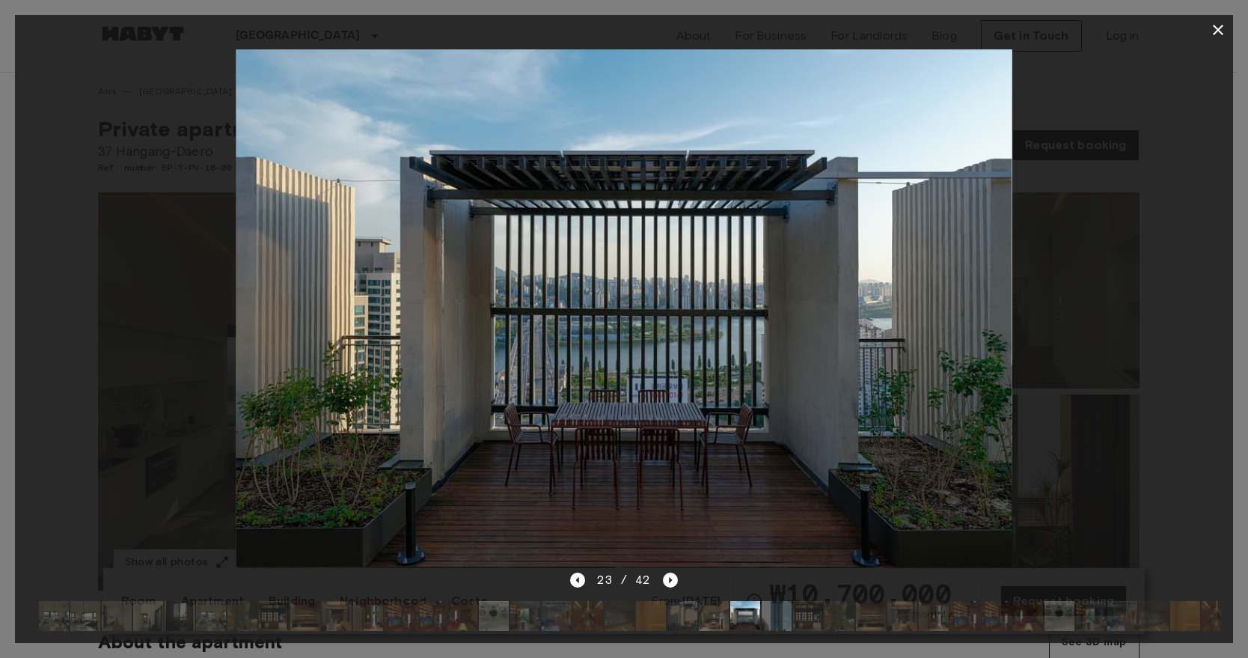
click at [677, 571] on div "23 / 42" at bounding box center [624, 607] width 1218 height 72
click at [671, 575] on icon "Next image" at bounding box center [670, 579] width 15 height 15
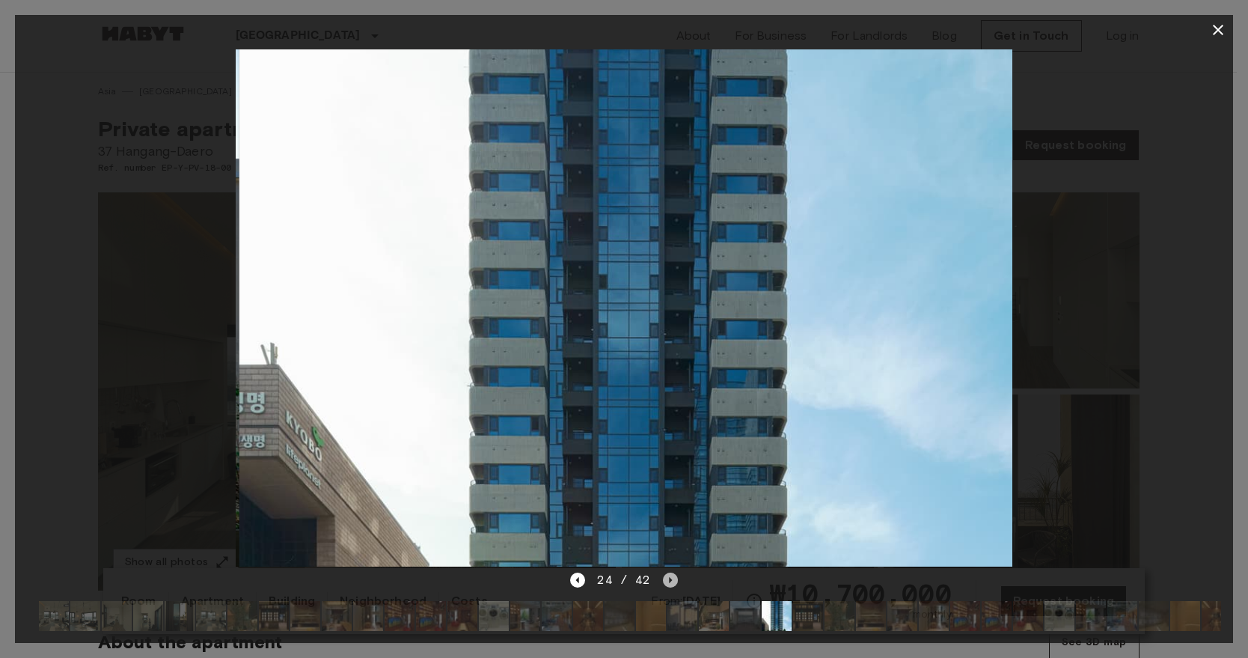
click at [671, 575] on icon "Next image" at bounding box center [670, 579] width 15 height 15
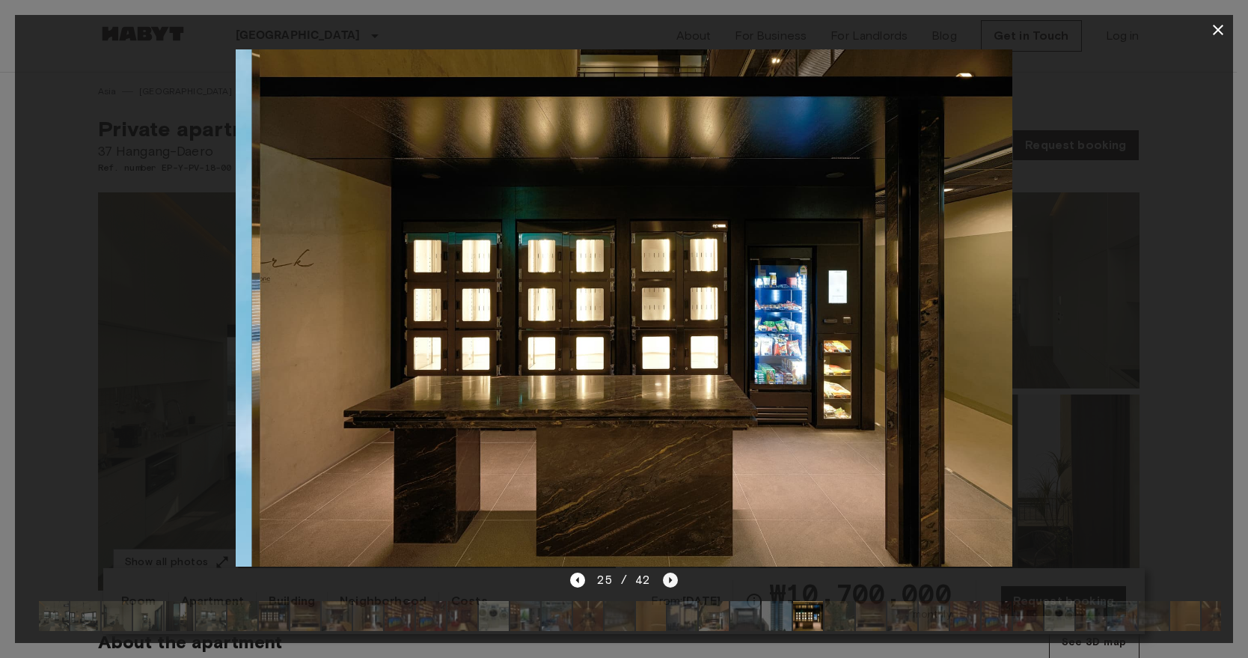
click at [671, 575] on icon "Next image" at bounding box center [670, 579] width 15 height 15
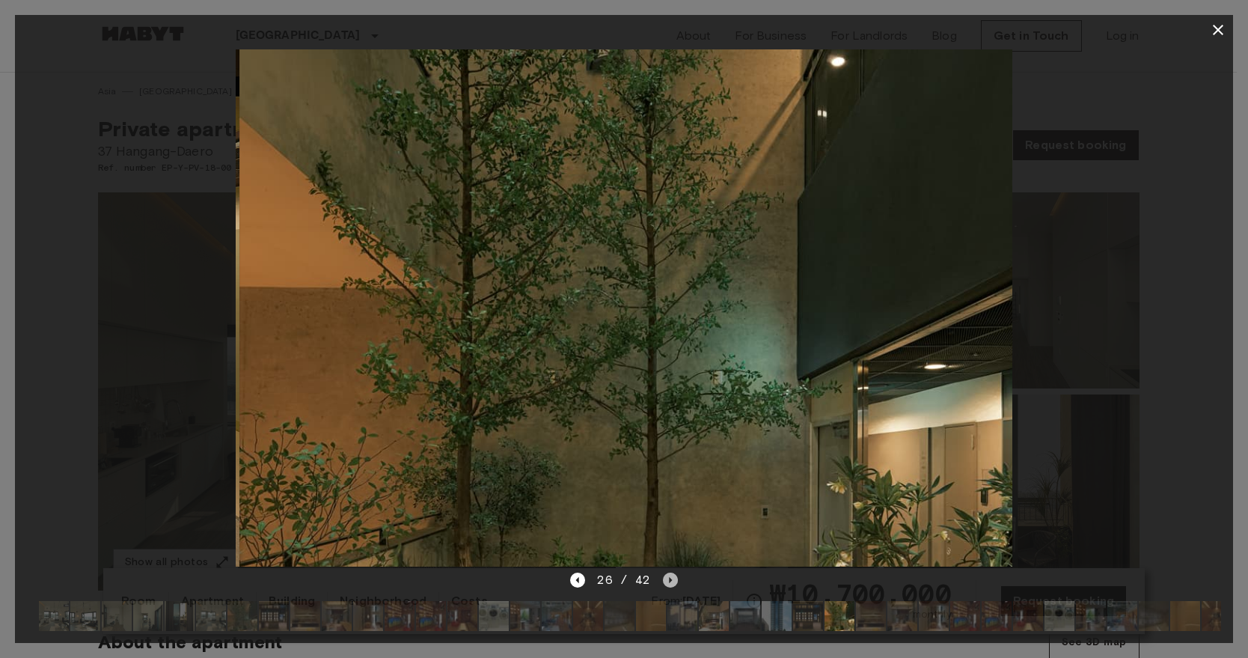
click at [671, 575] on icon "Next image" at bounding box center [670, 579] width 15 height 15
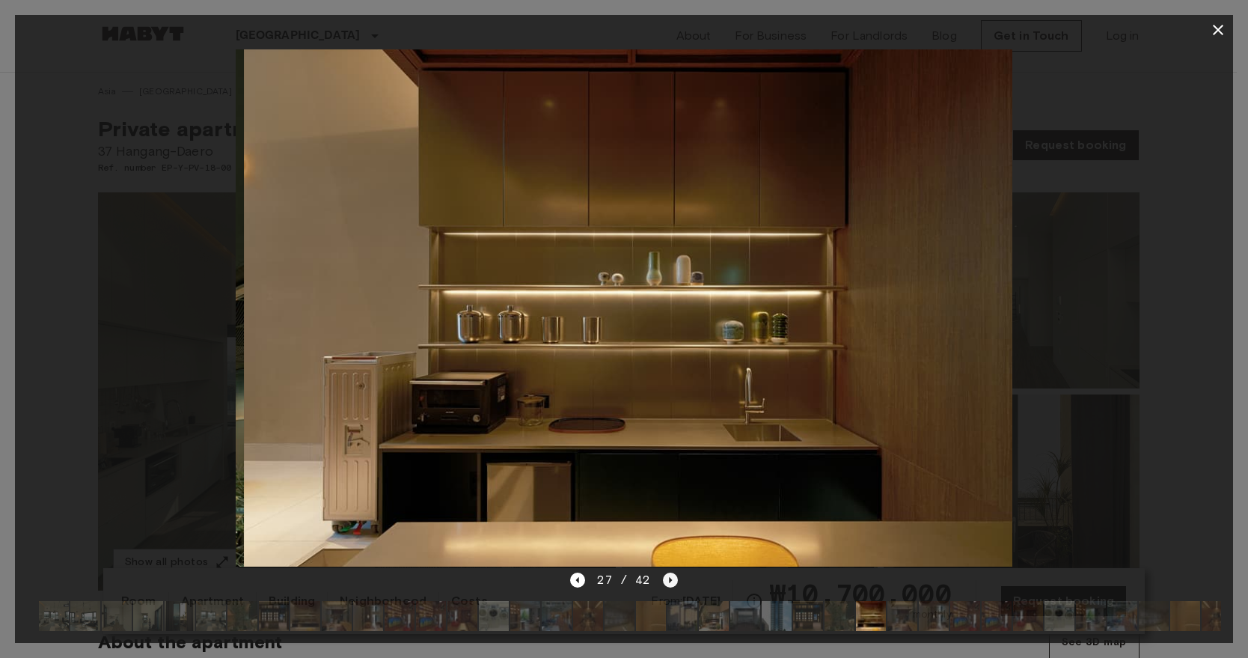
click at [671, 575] on icon "Next image" at bounding box center [670, 579] width 15 height 15
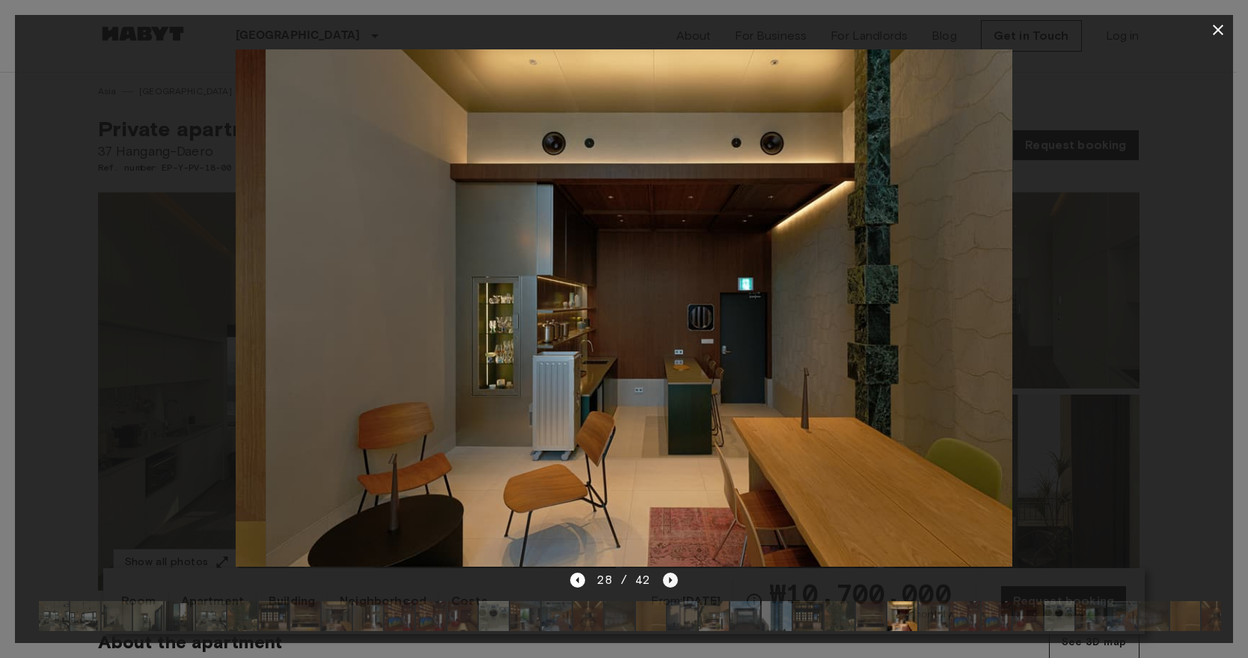
click at [671, 575] on icon "Next image" at bounding box center [670, 579] width 15 height 15
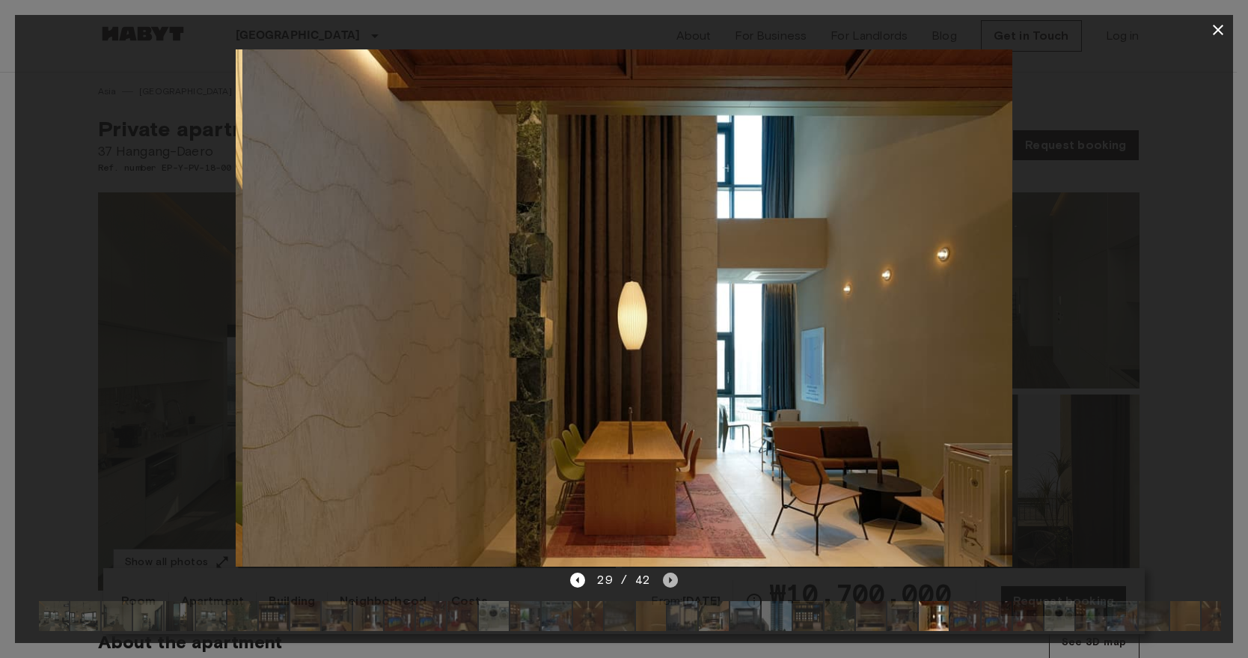
click at [671, 575] on icon "Next image" at bounding box center [670, 579] width 15 height 15
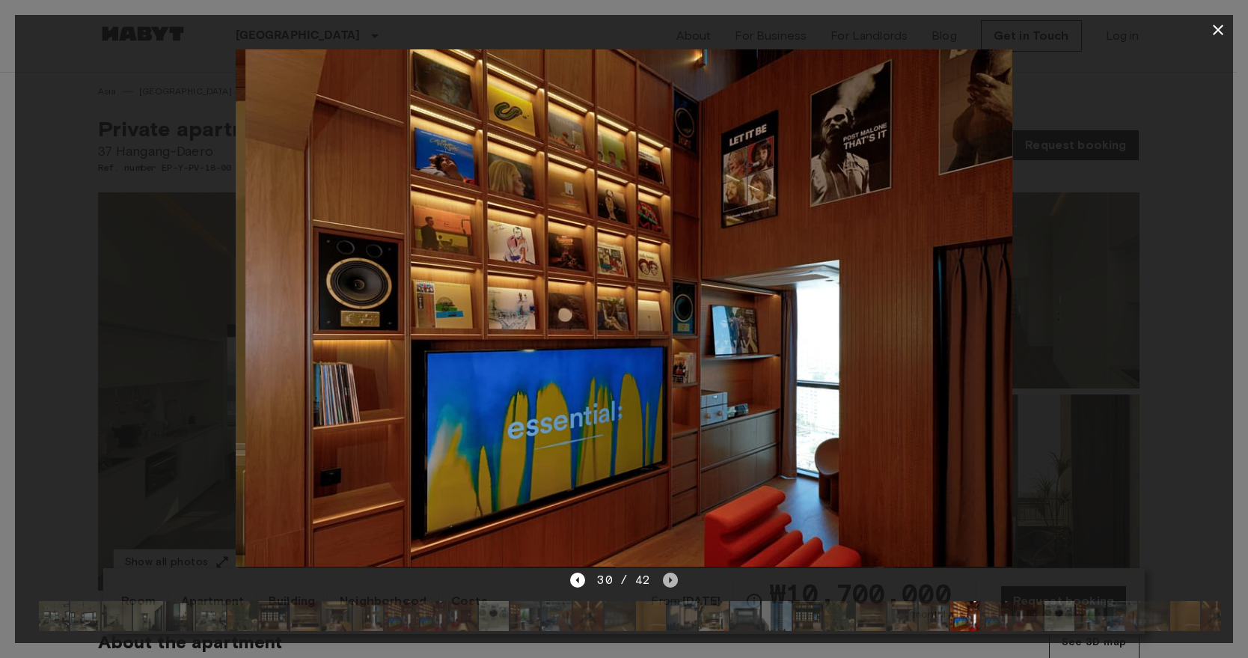
click at [671, 575] on icon "Next image" at bounding box center [670, 579] width 15 height 15
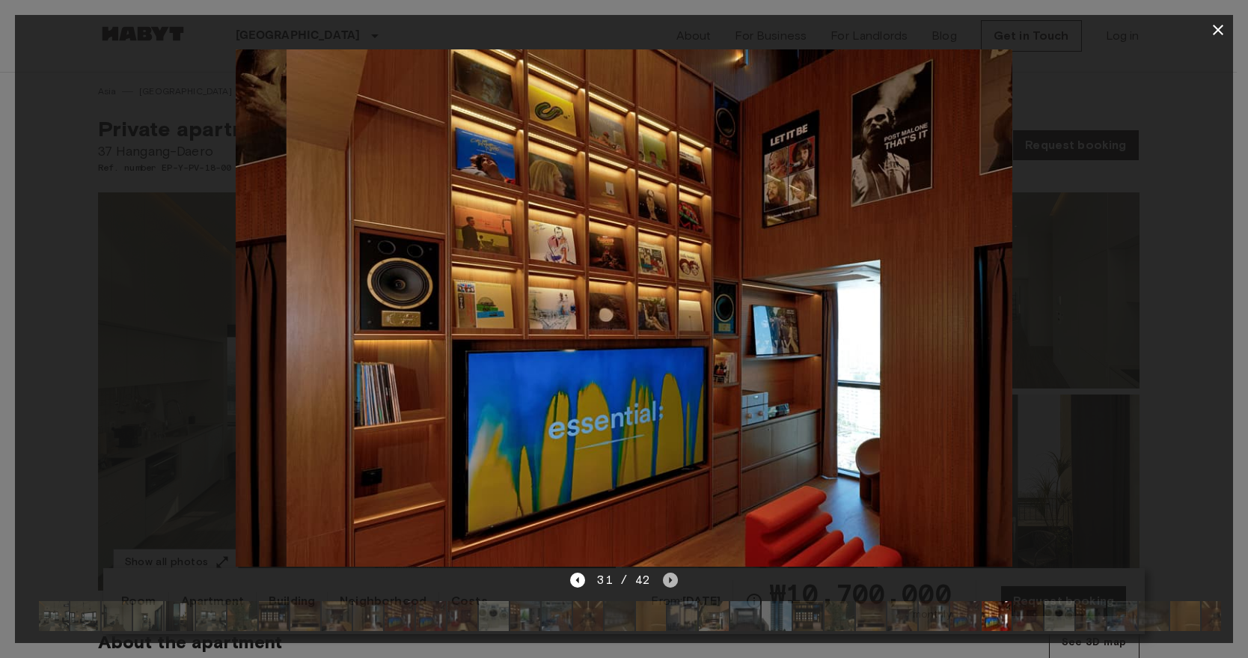
click at [671, 575] on icon "Next image" at bounding box center [670, 579] width 15 height 15
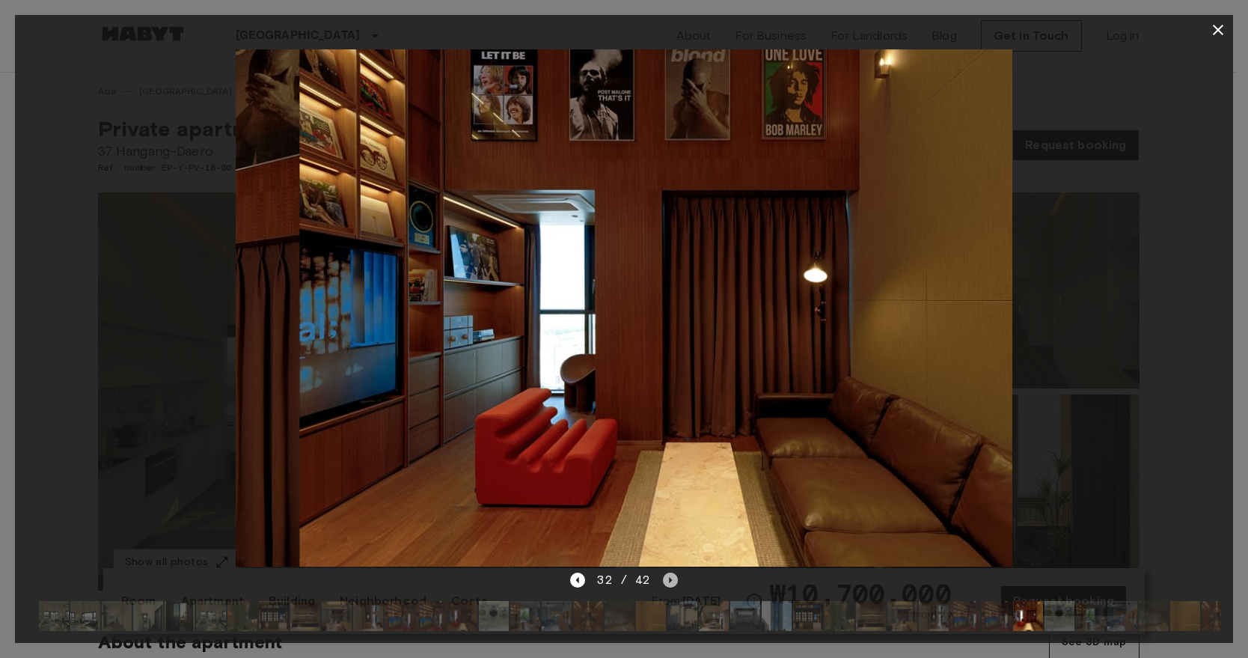
click at [671, 575] on icon "Next image" at bounding box center [670, 579] width 15 height 15
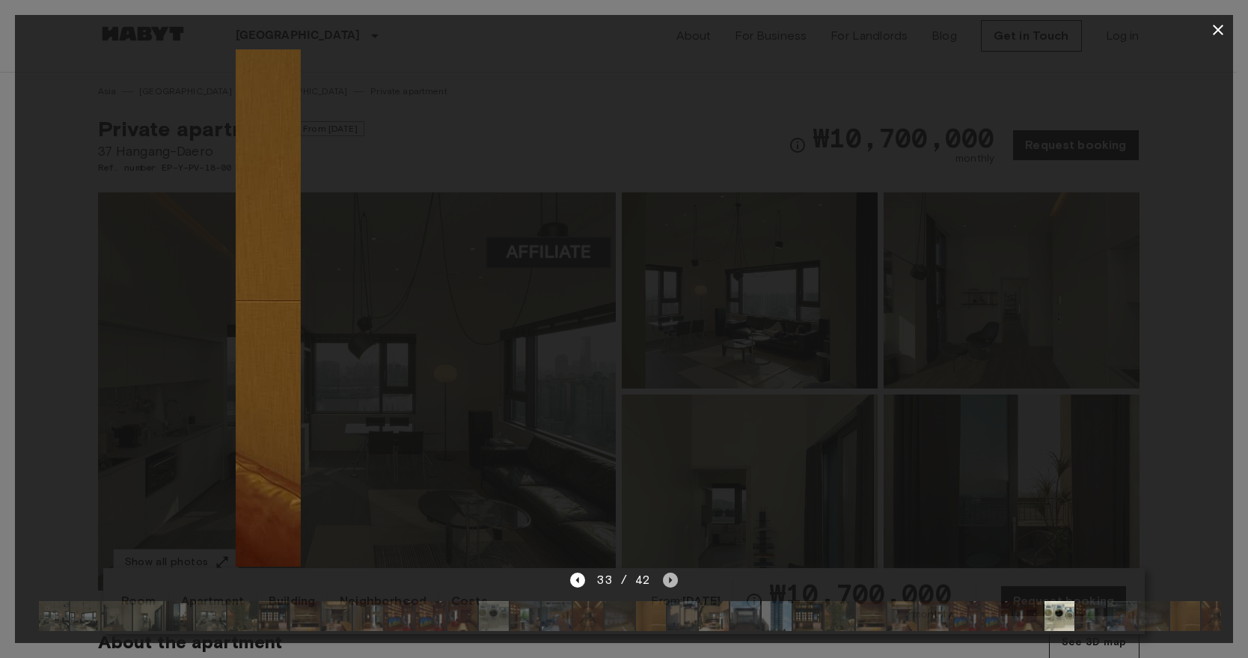
click at [671, 575] on icon "Next image" at bounding box center [670, 579] width 15 height 15
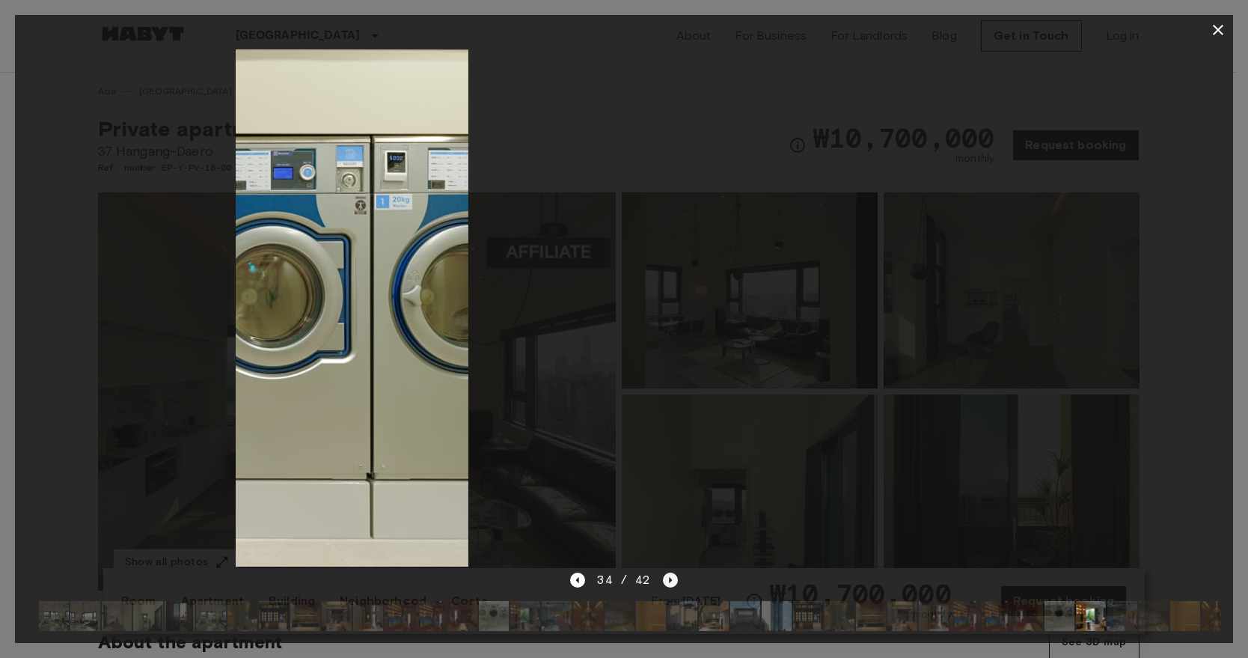
click at [671, 575] on icon "Next image" at bounding box center [670, 579] width 15 height 15
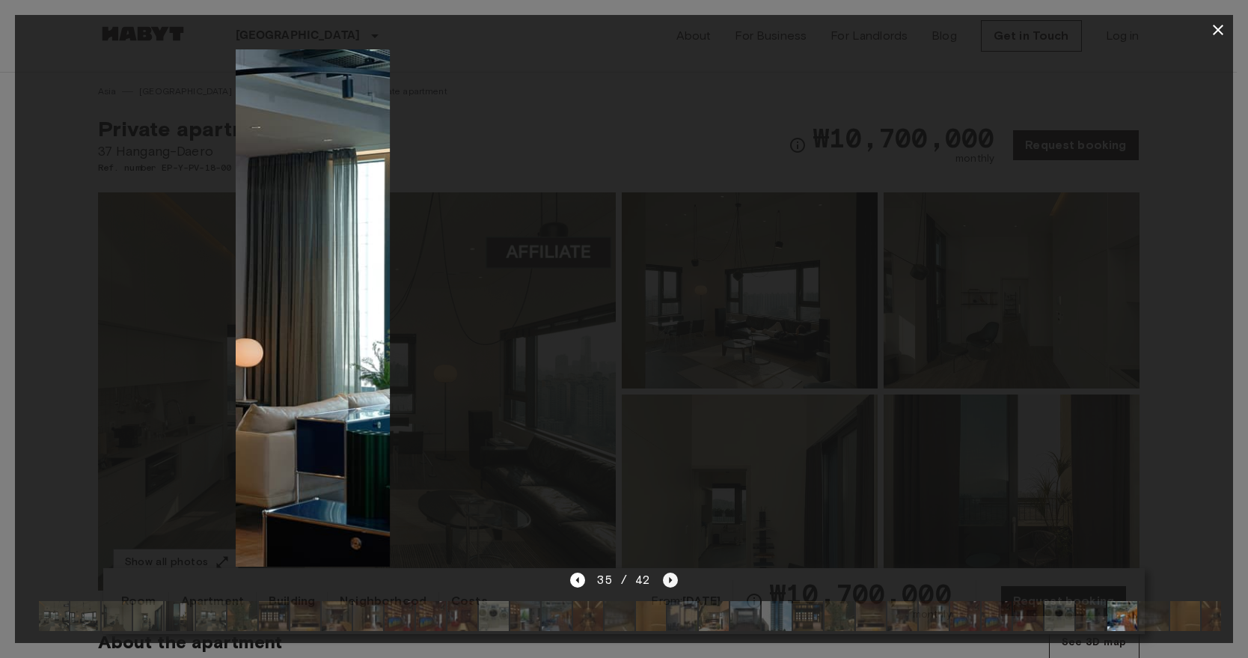
click at [671, 575] on icon "Next image" at bounding box center [670, 579] width 15 height 15
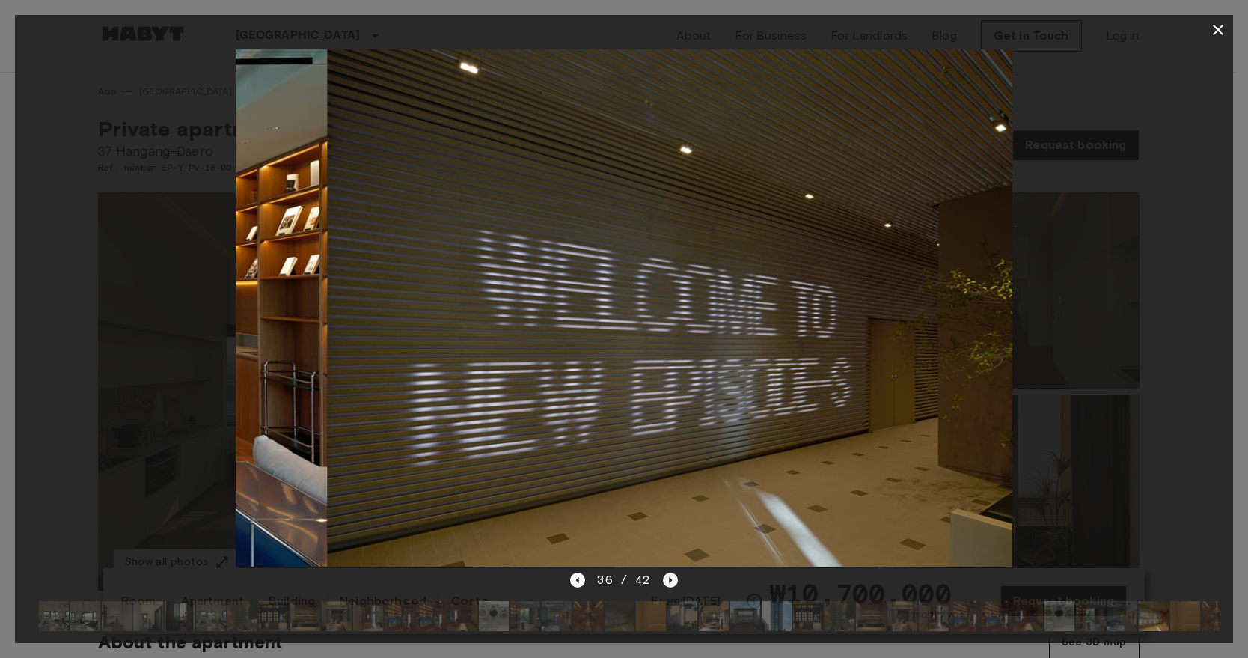
click at [671, 575] on icon "Next image" at bounding box center [670, 579] width 15 height 15
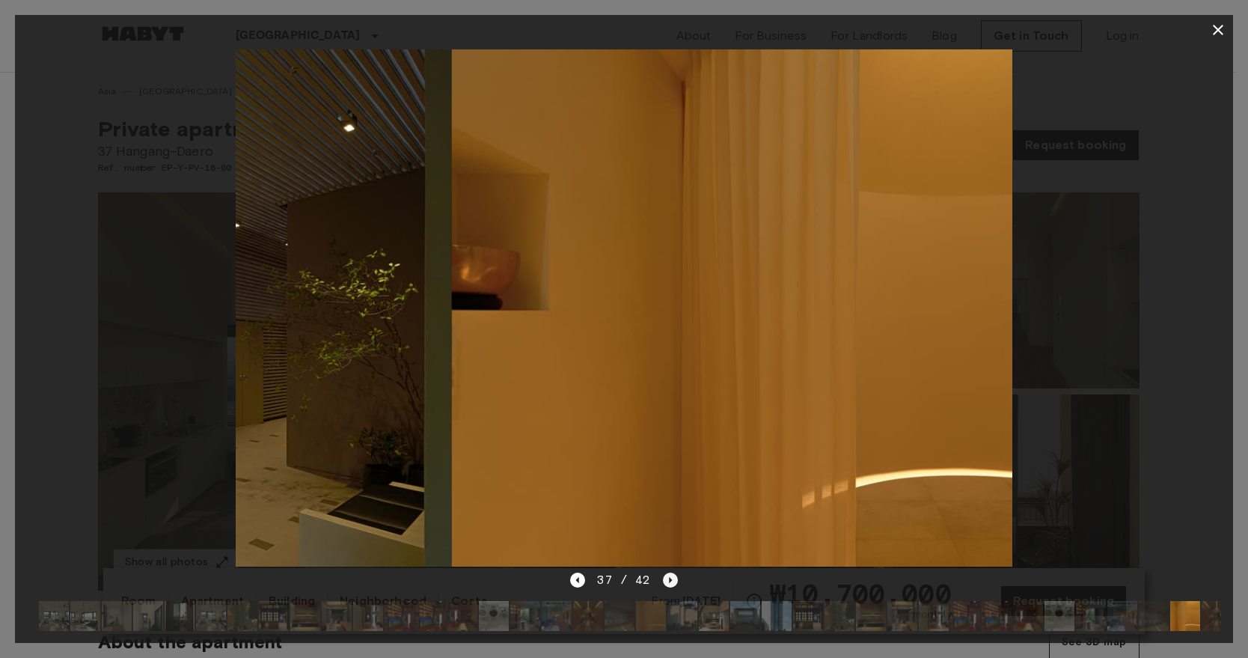
click at [671, 575] on icon "Next image" at bounding box center [670, 579] width 15 height 15
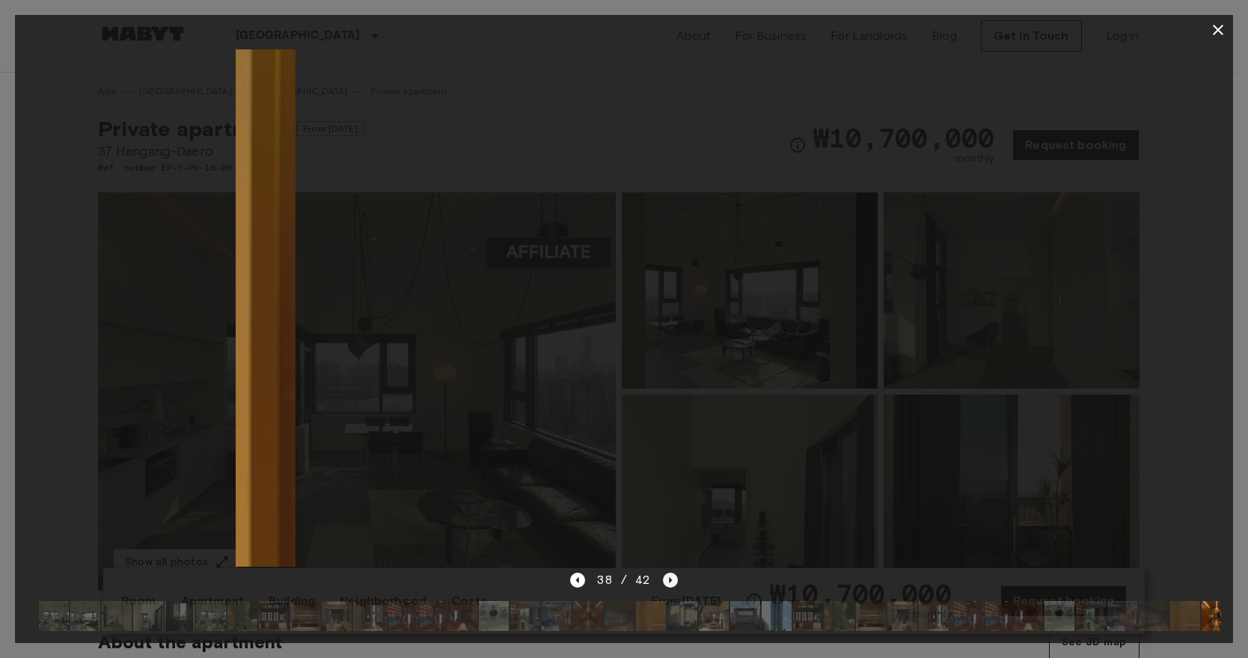
click at [671, 575] on icon "Next image" at bounding box center [670, 579] width 15 height 15
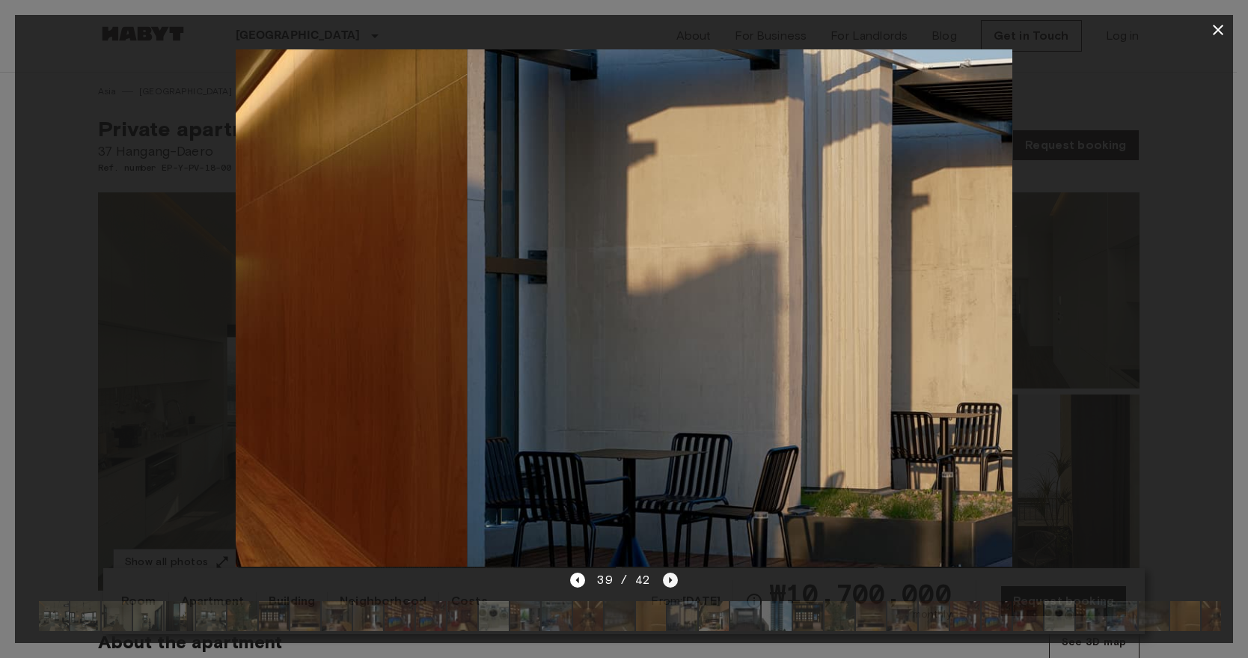
click at [671, 575] on icon "Next image" at bounding box center [670, 579] width 15 height 15
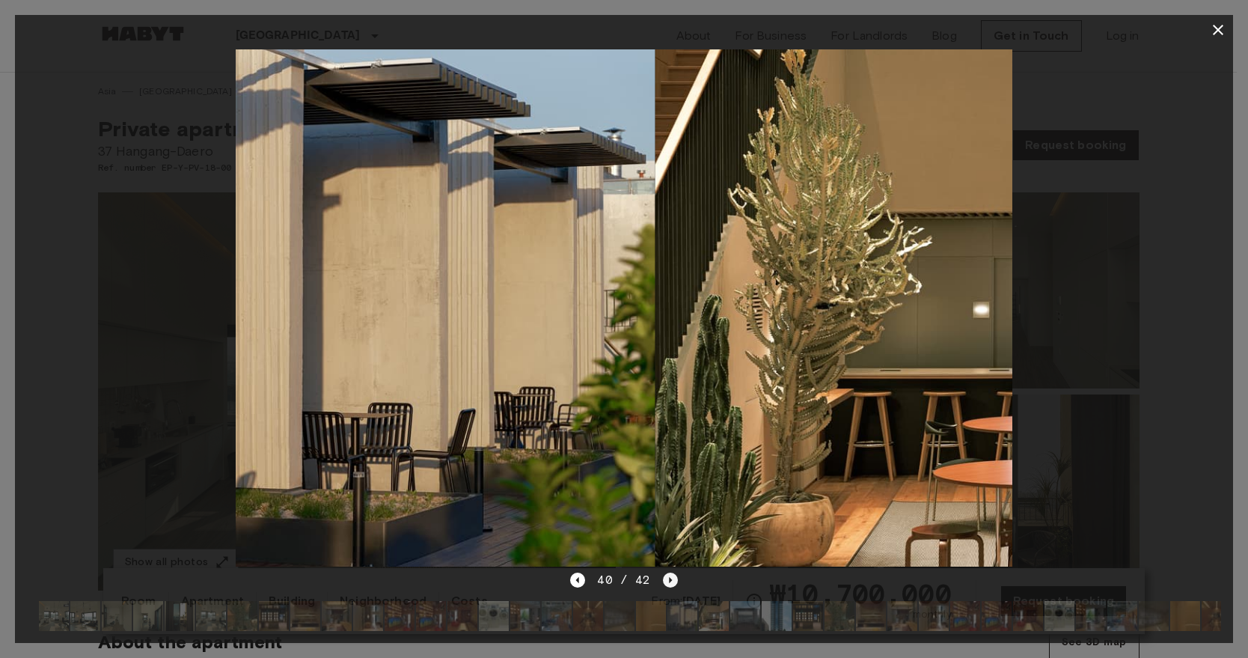
click at [671, 575] on icon "Next image" at bounding box center [670, 579] width 15 height 15
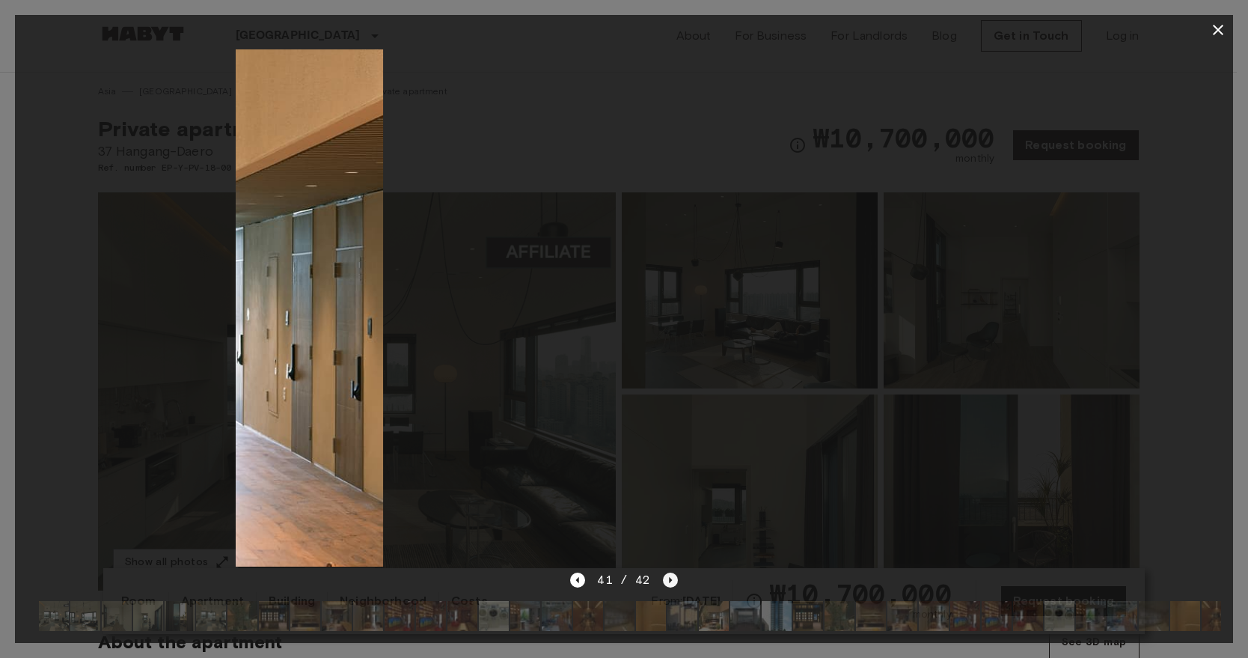
click at [671, 575] on icon "Next image" at bounding box center [670, 579] width 15 height 15
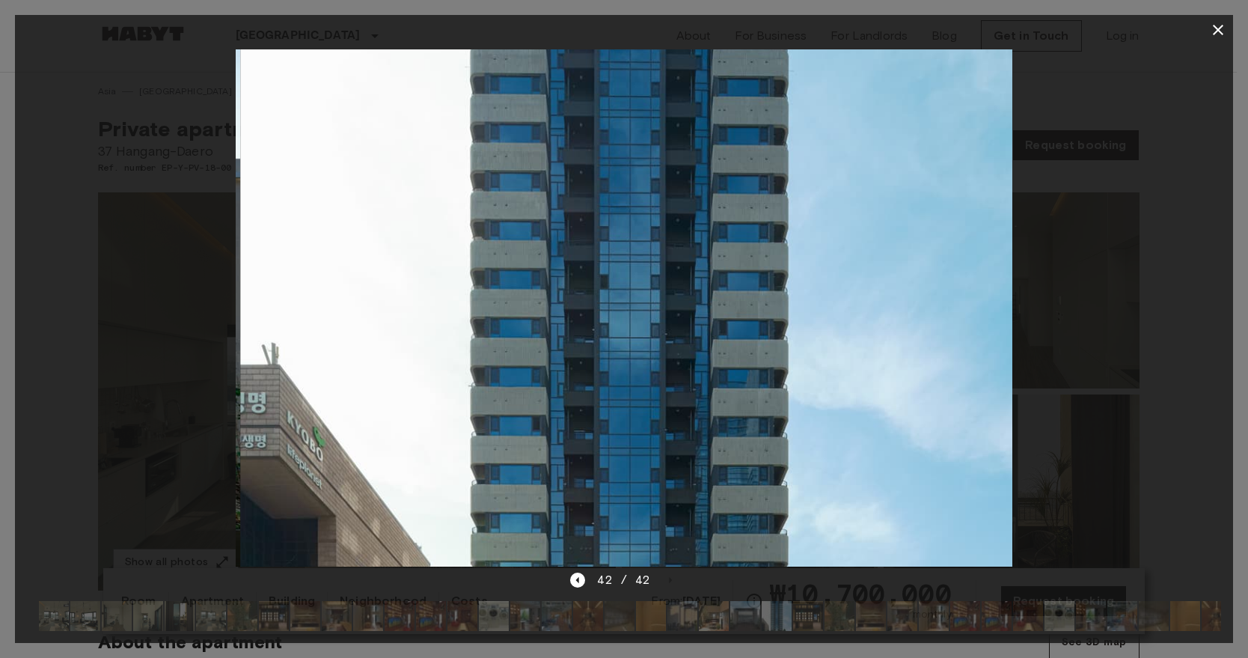
click at [1184, 237] on div at bounding box center [624, 308] width 1218 height 526
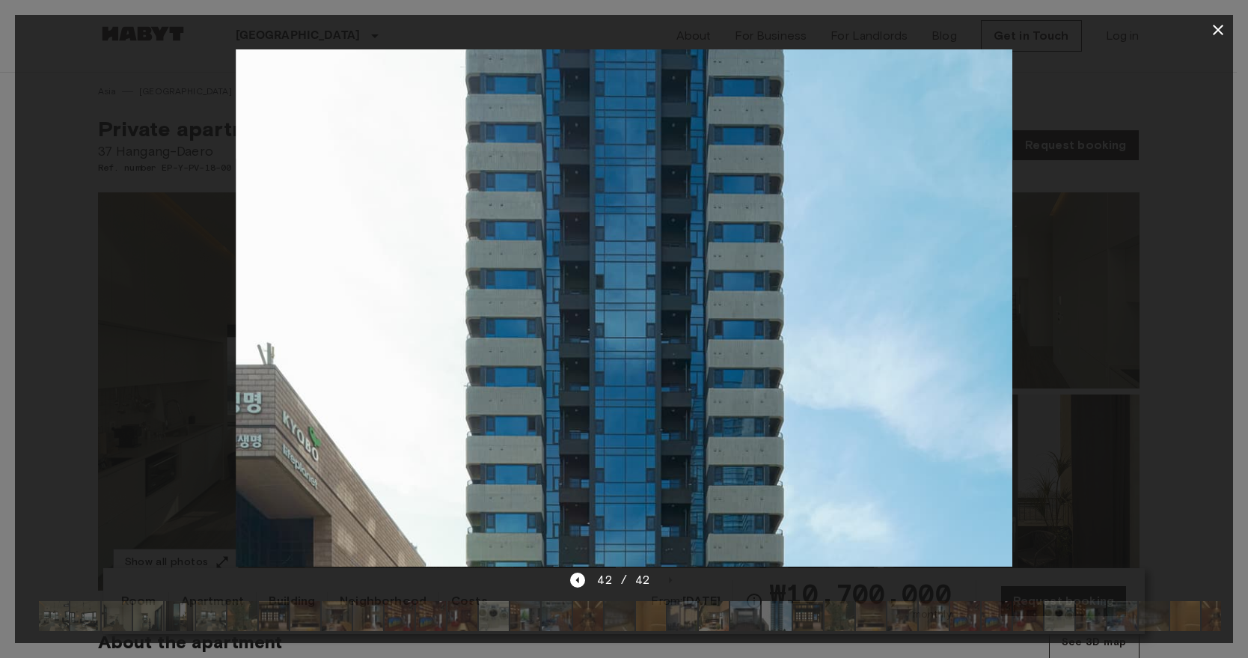
click at [1184, 237] on div at bounding box center [624, 308] width 1218 height 526
click at [1222, 31] on icon "button" at bounding box center [1218, 30] width 18 height 18
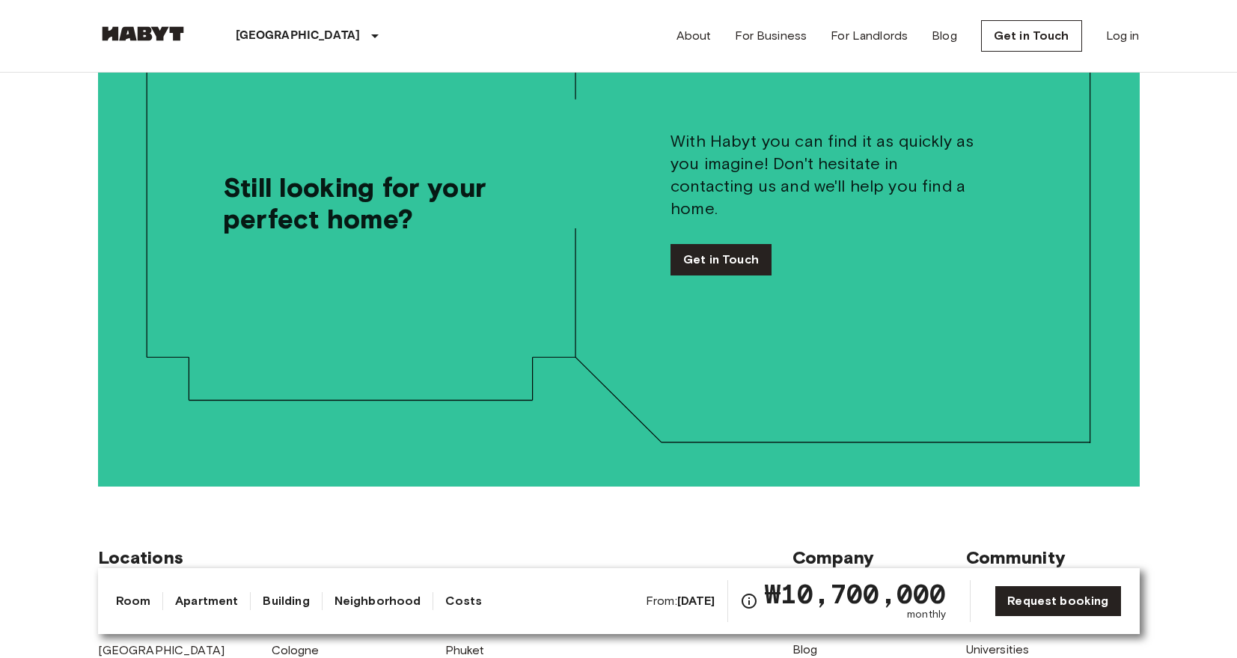
scroll to position [3537, 0]
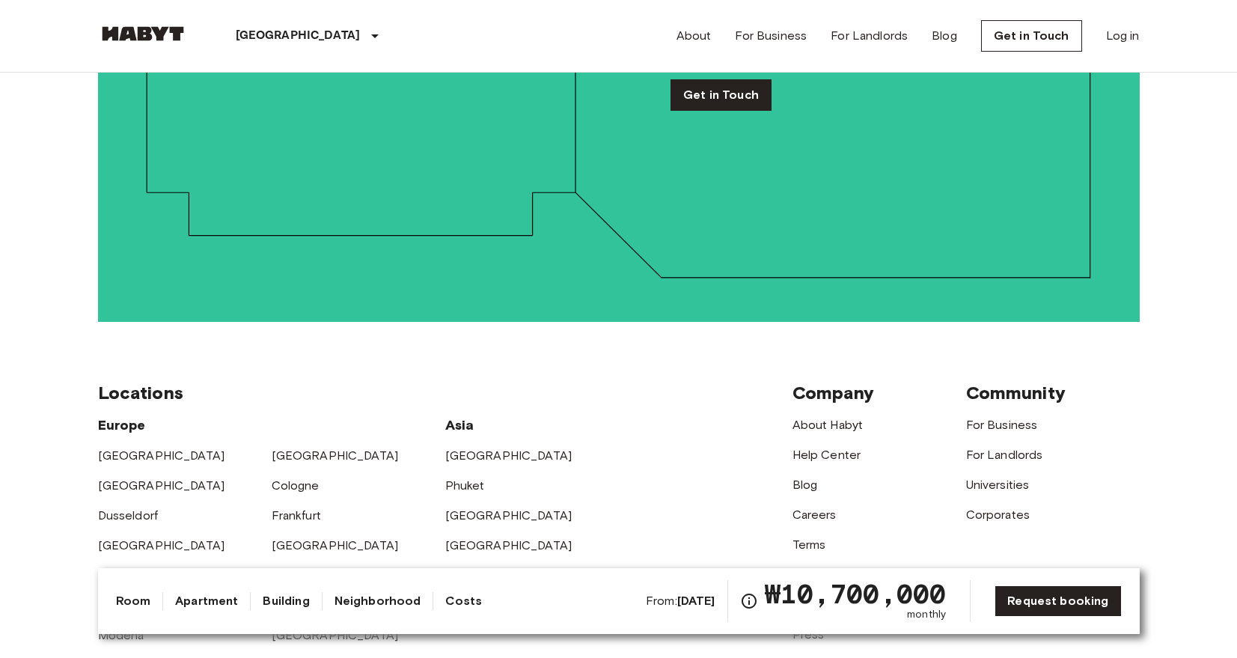
click at [114, 31] on img at bounding box center [143, 33] width 90 height 15
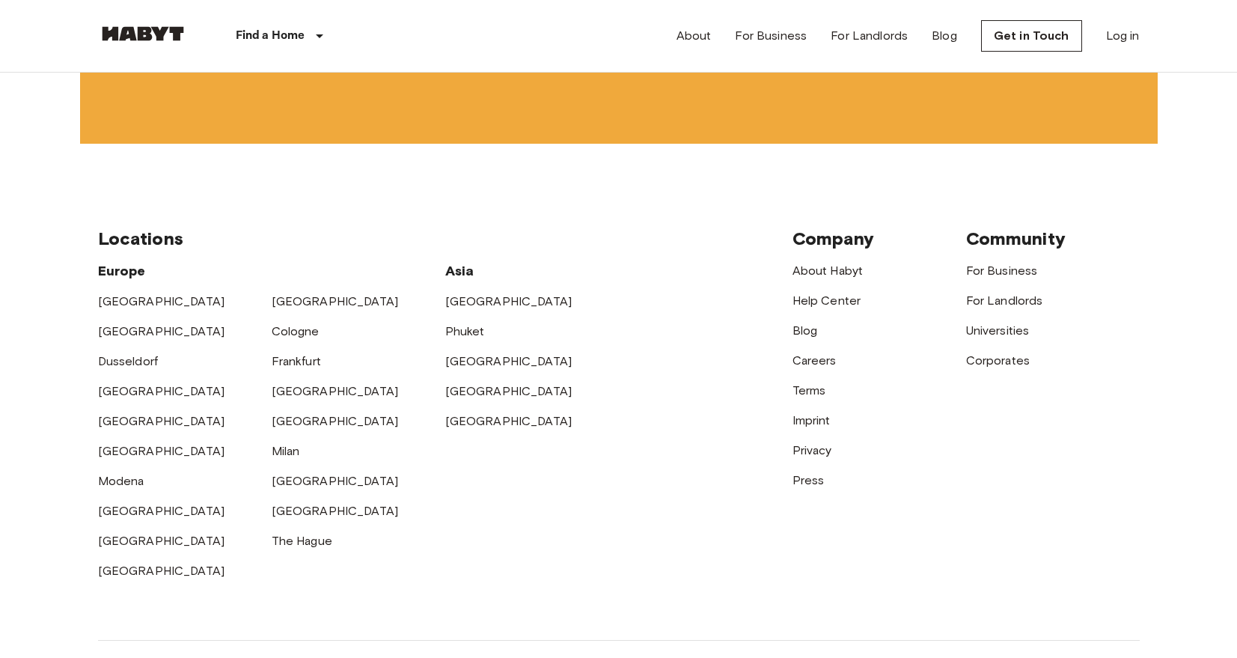
scroll to position [4085, 0]
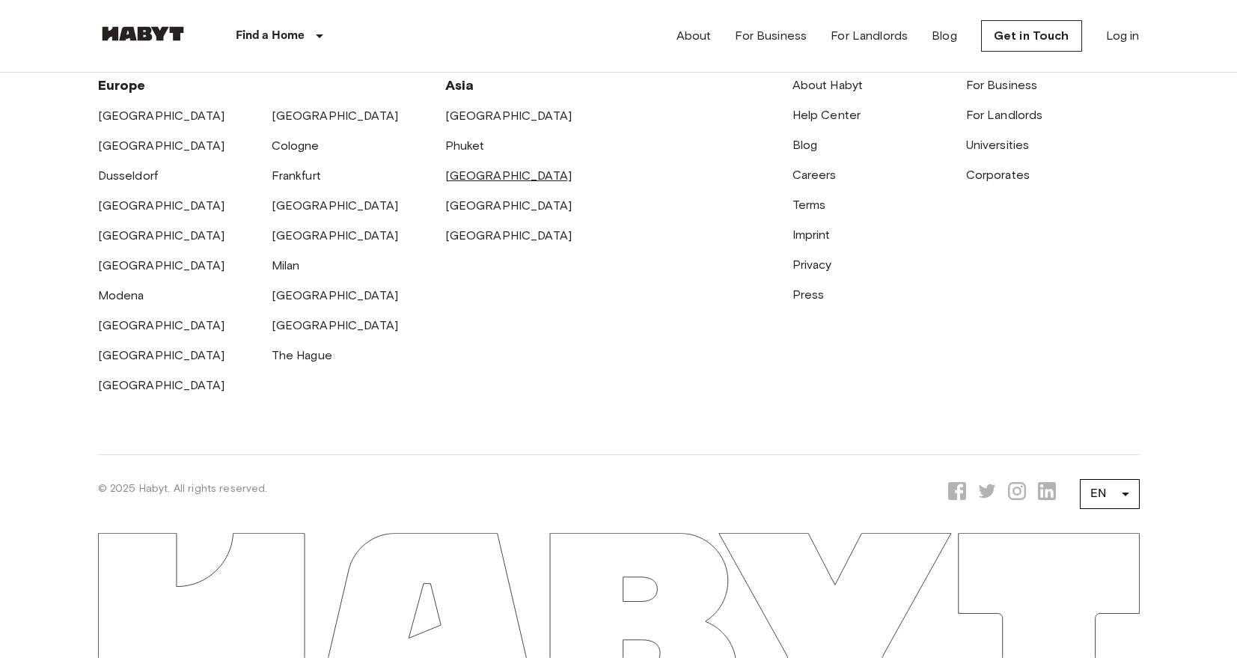
click at [450, 180] on link "[GEOGRAPHIC_DATA]" at bounding box center [508, 175] width 127 height 14
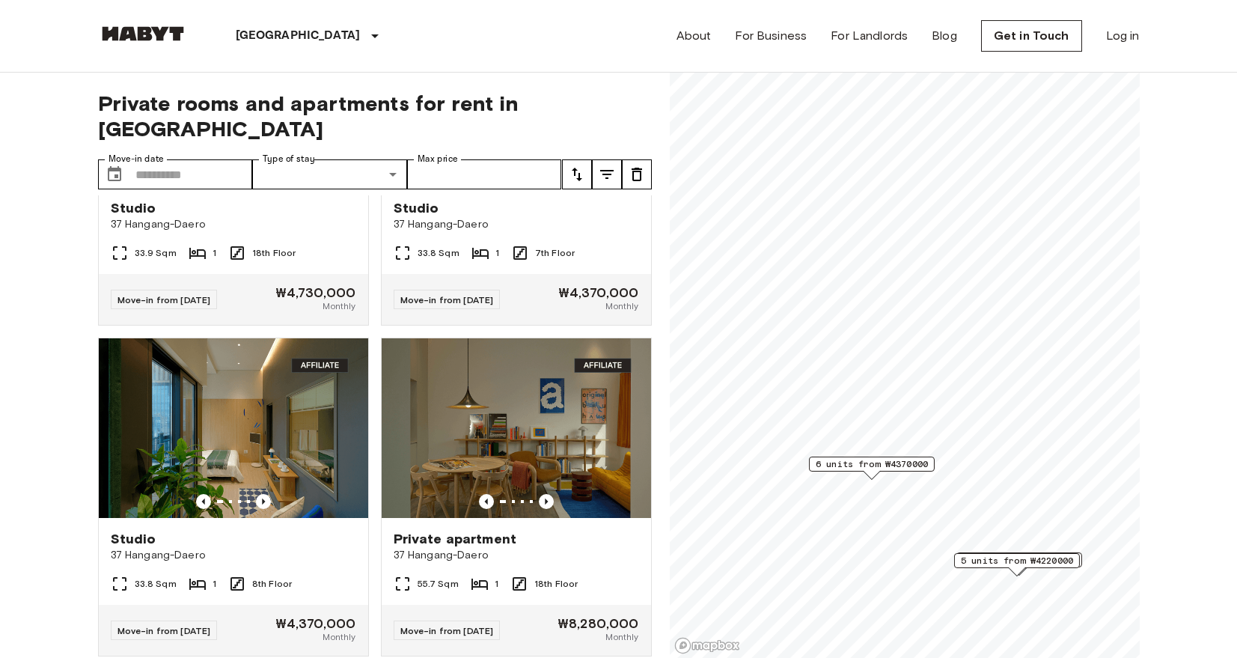
scroll to position [540, 0]
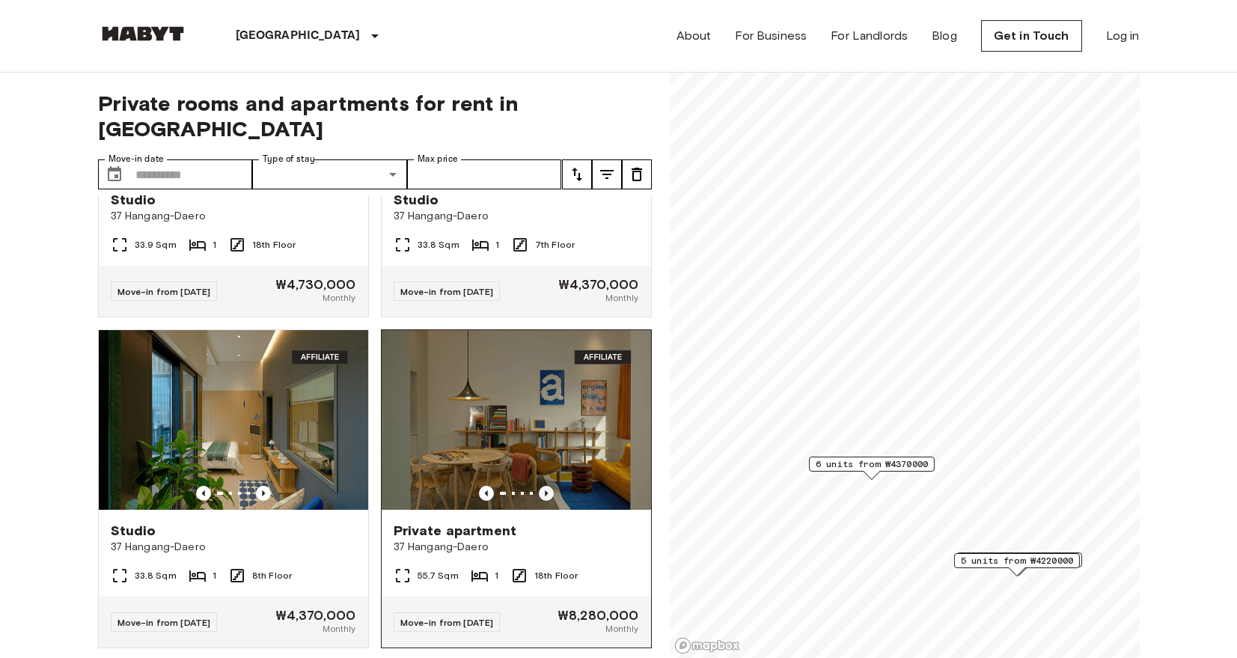
click at [539, 486] on icon "Previous image" at bounding box center [546, 493] width 15 height 15
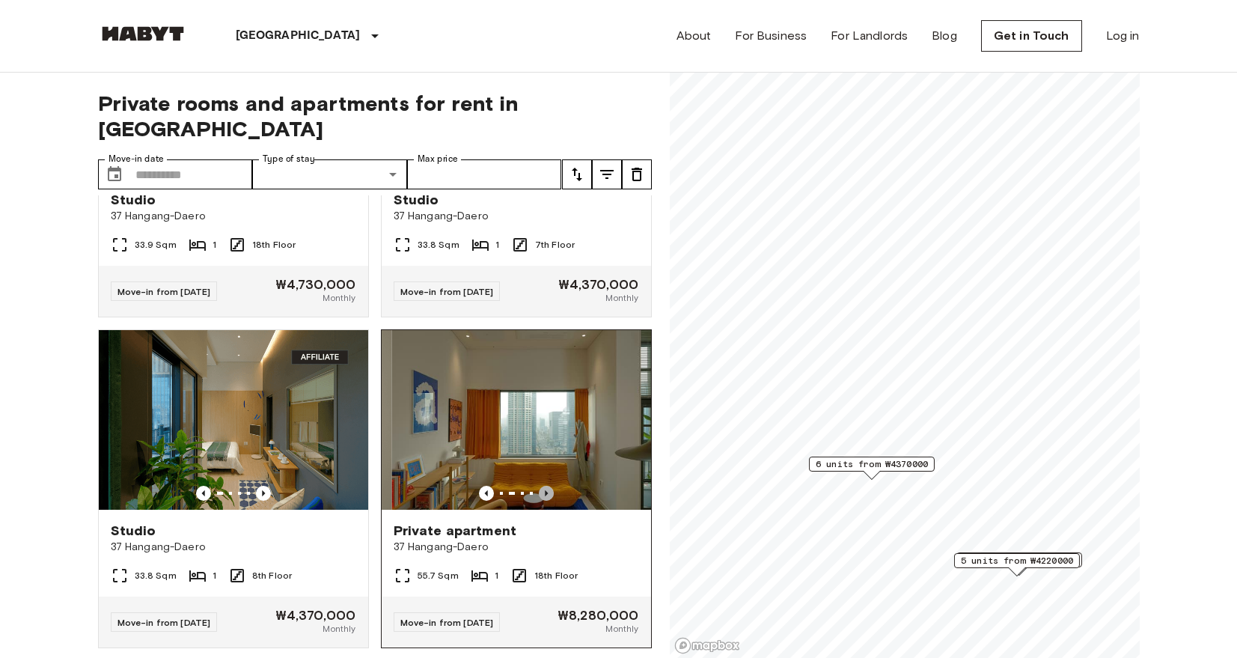
click at [539, 486] on icon "Previous image" at bounding box center [546, 493] width 15 height 15
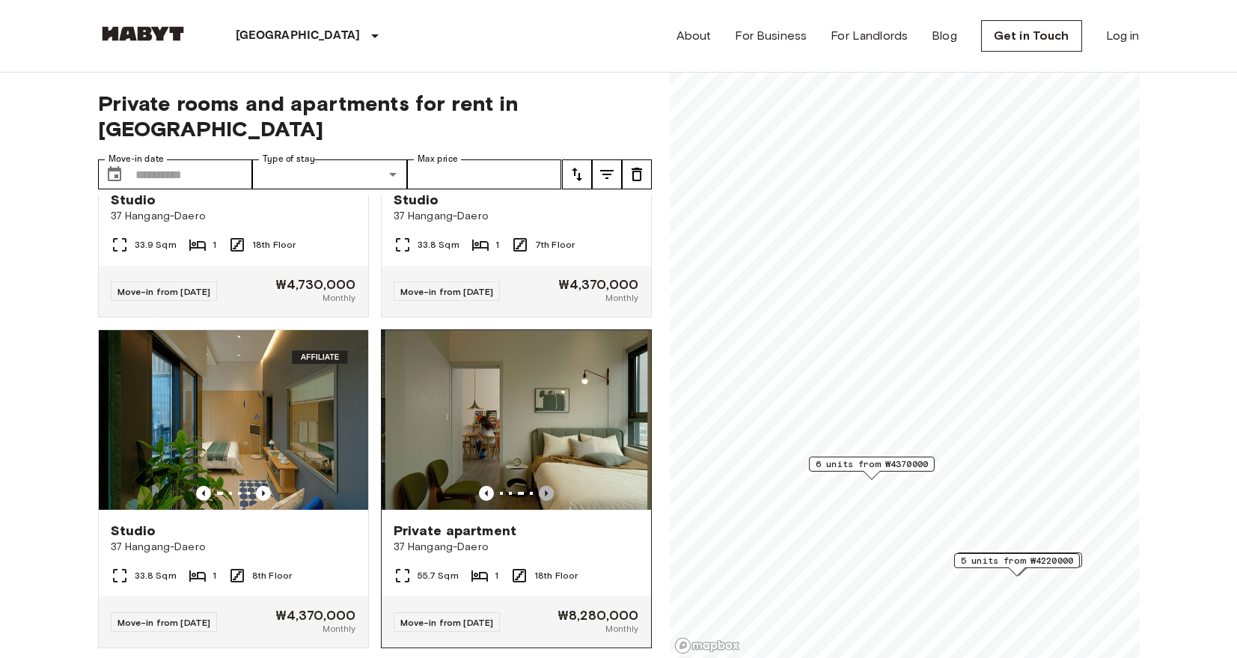
click at [539, 486] on icon "Previous image" at bounding box center [546, 493] width 15 height 15
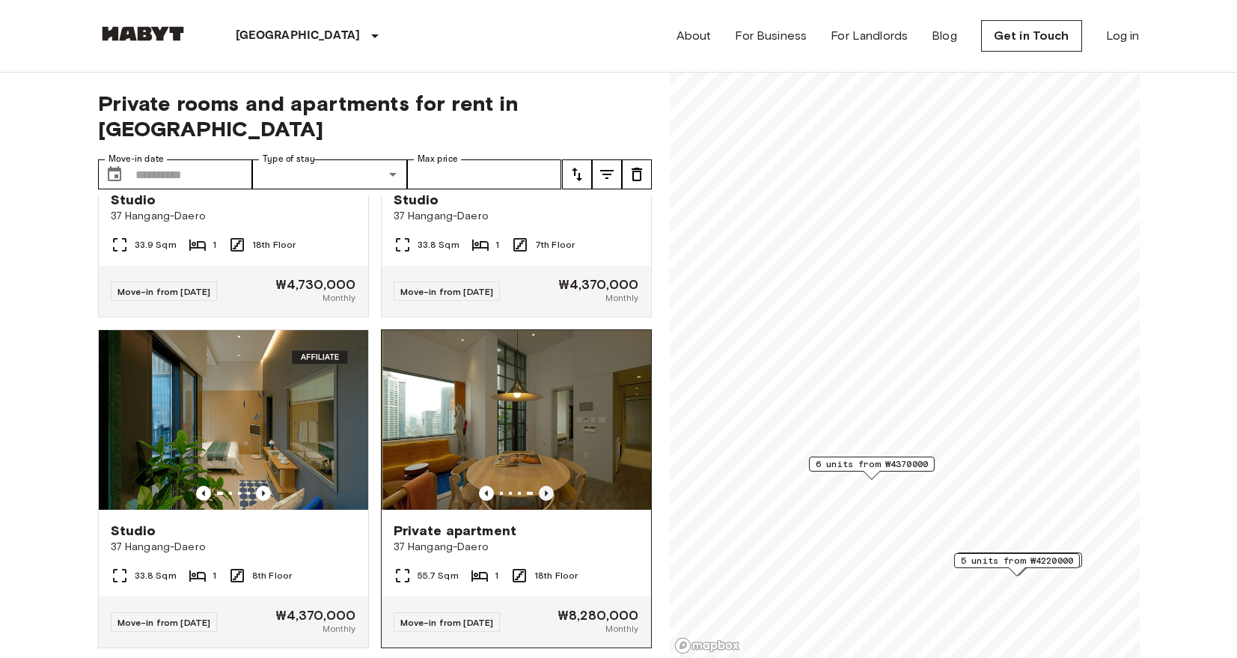
click at [539, 486] on icon "Previous image" at bounding box center [546, 493] width 15 height 15
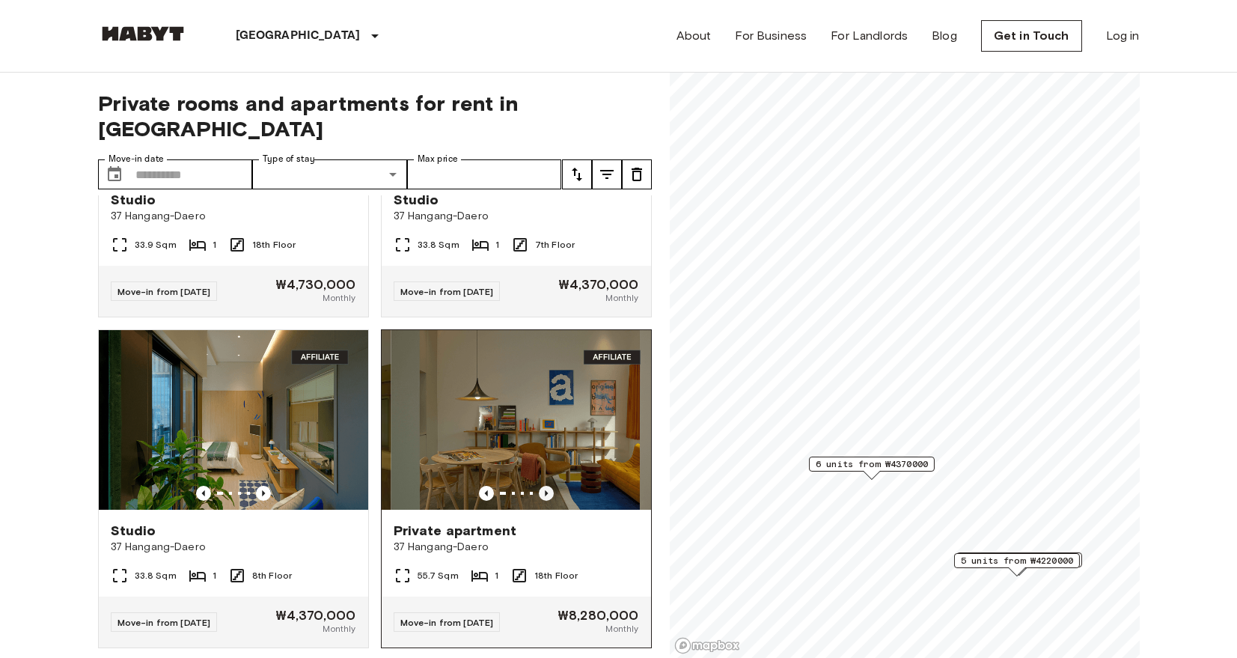
click at [539, 486] on icon "Previous image" at bounding box center [546, 493] width 15 height 15
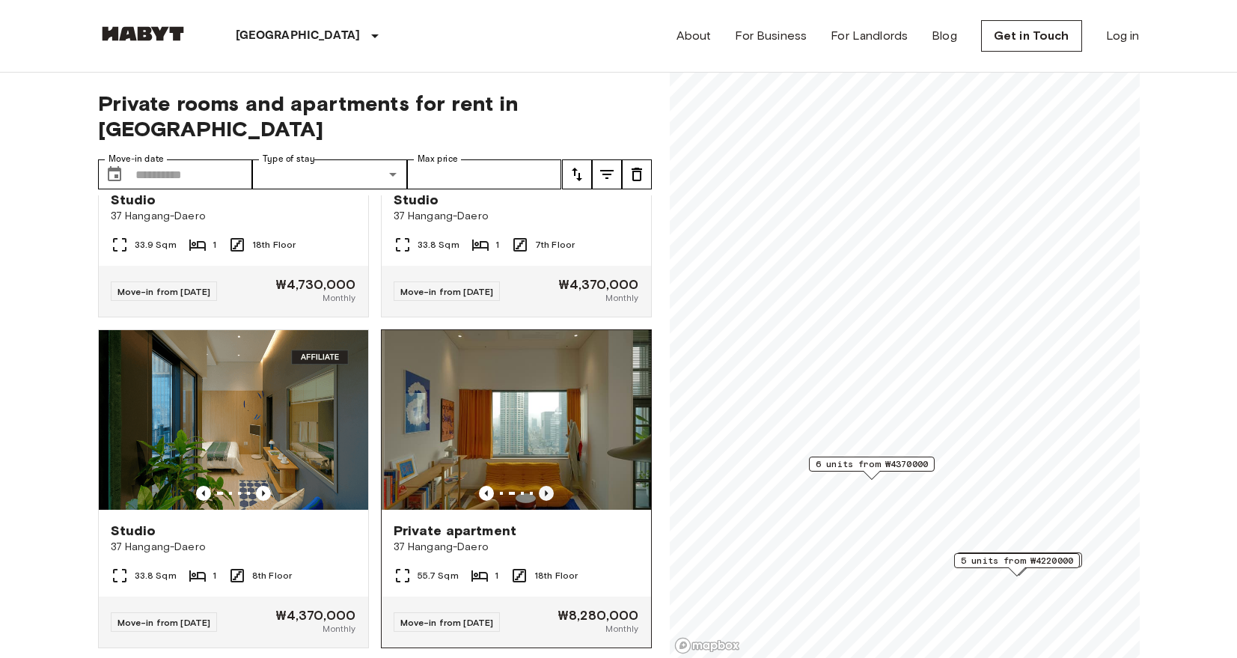
click at [539, 486] on icon "Previous image" at bounding box center [546, 493] width 15 height 15
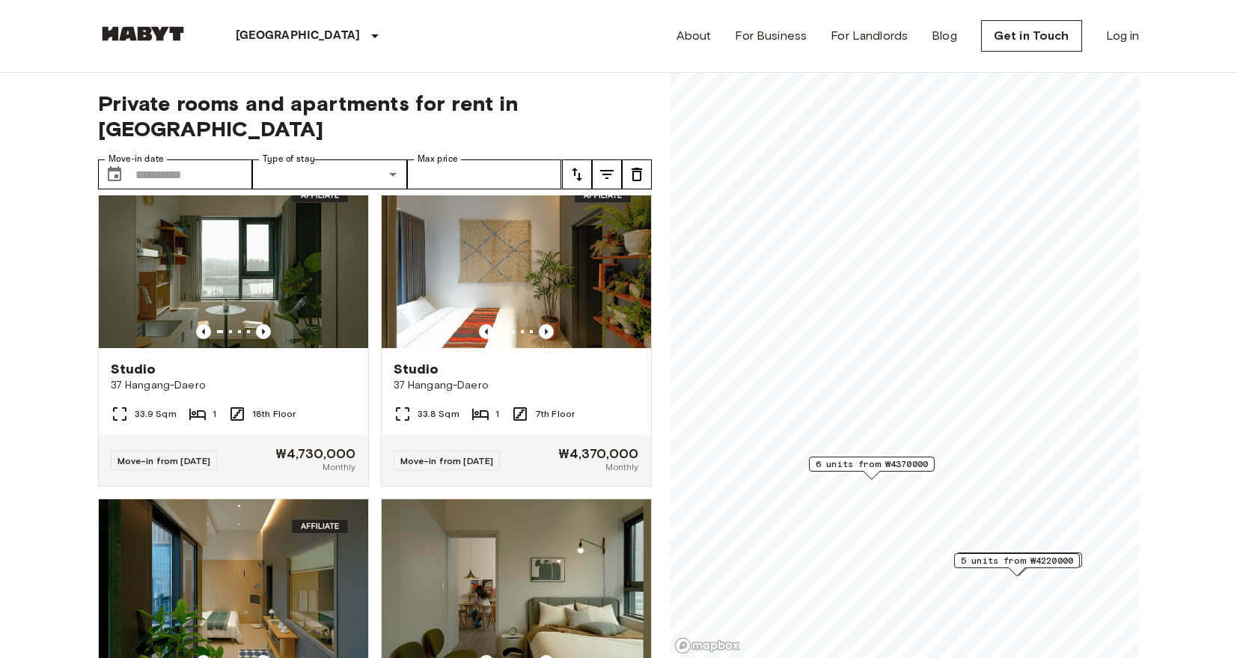
scroll to position [290, 0]
